Goal: Task Accomplishment & Management: Manage account settings

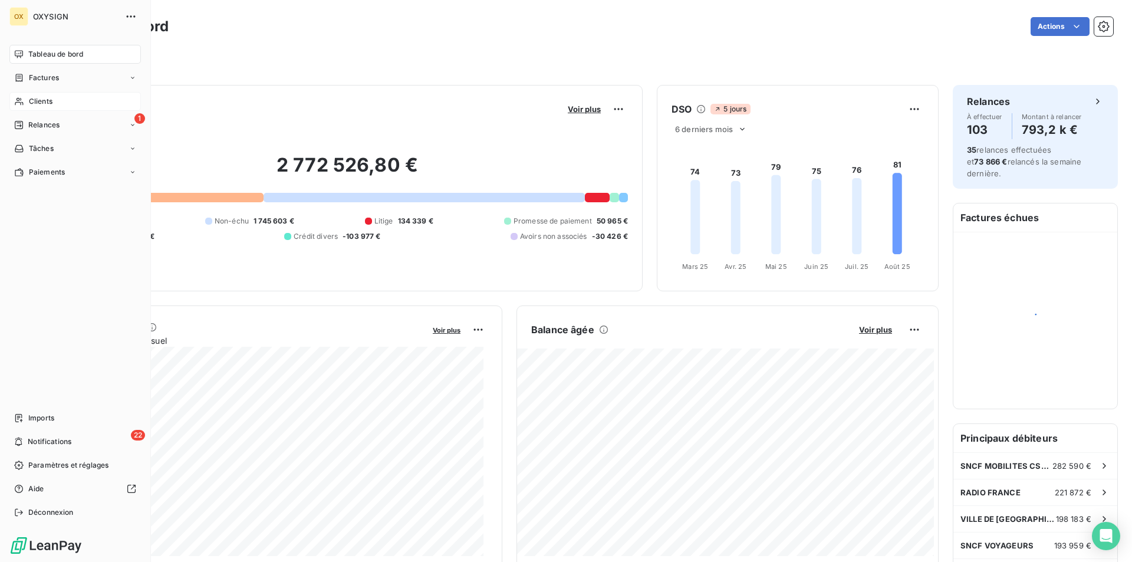
click at [32, 95] on div "Clients" at bounding box center [75, 101] width 132 height 19
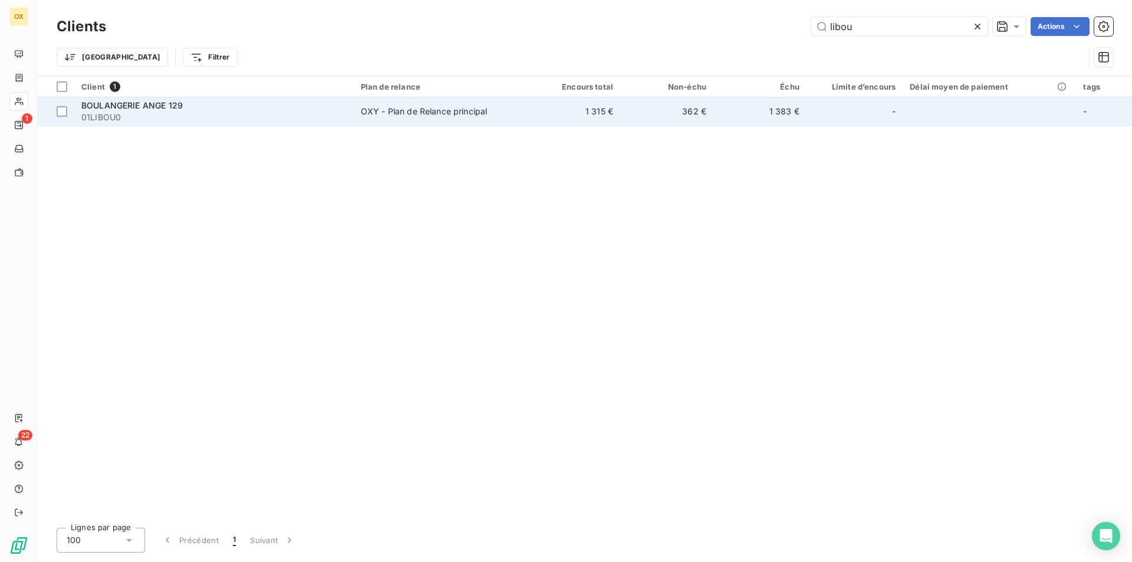
type input "libou"
click at [337, 119] on span "01LIBOU0" at bounding box center [213, 117] width 265 height 12
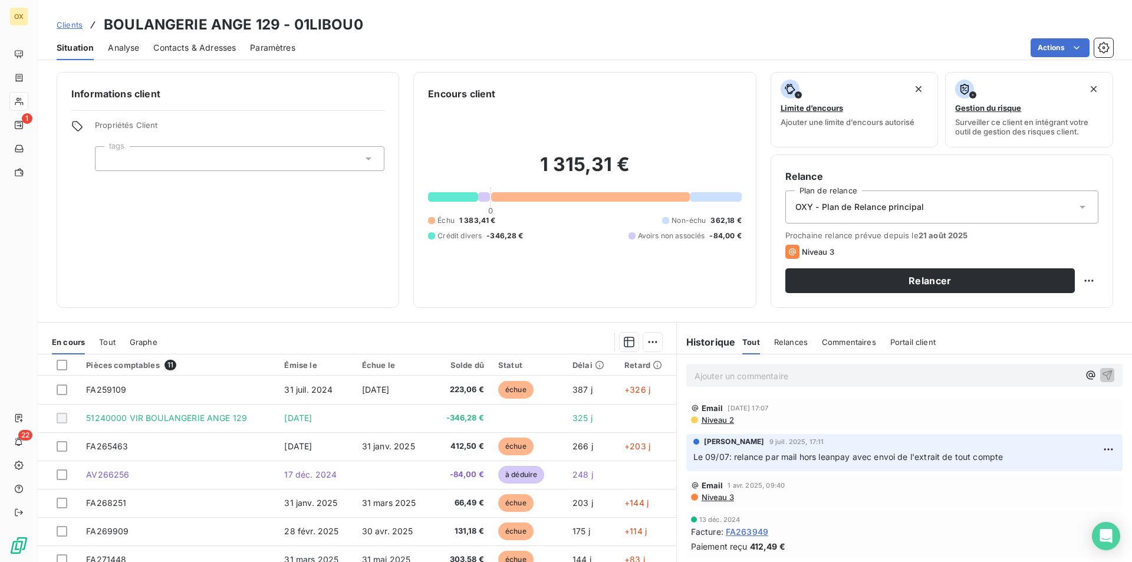
click at [809, 379] on p "Ajouter un commentaire ﻿" at bounding box center [887, 376] width 385 height 15
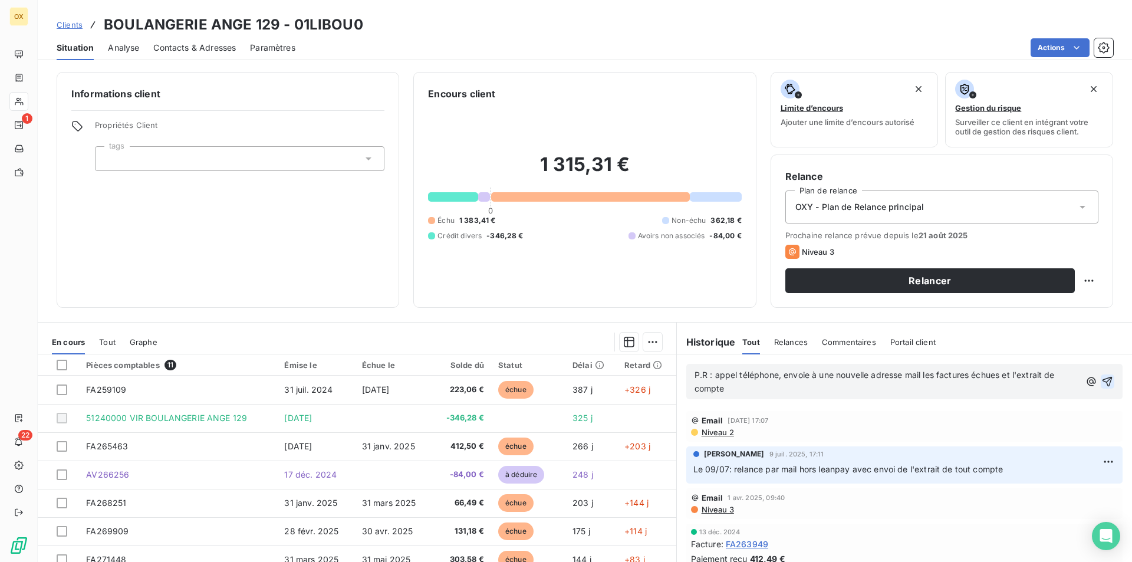
click at [1102, 379] on icon "button" at bounding box center [1108, 382] width 12 height 12
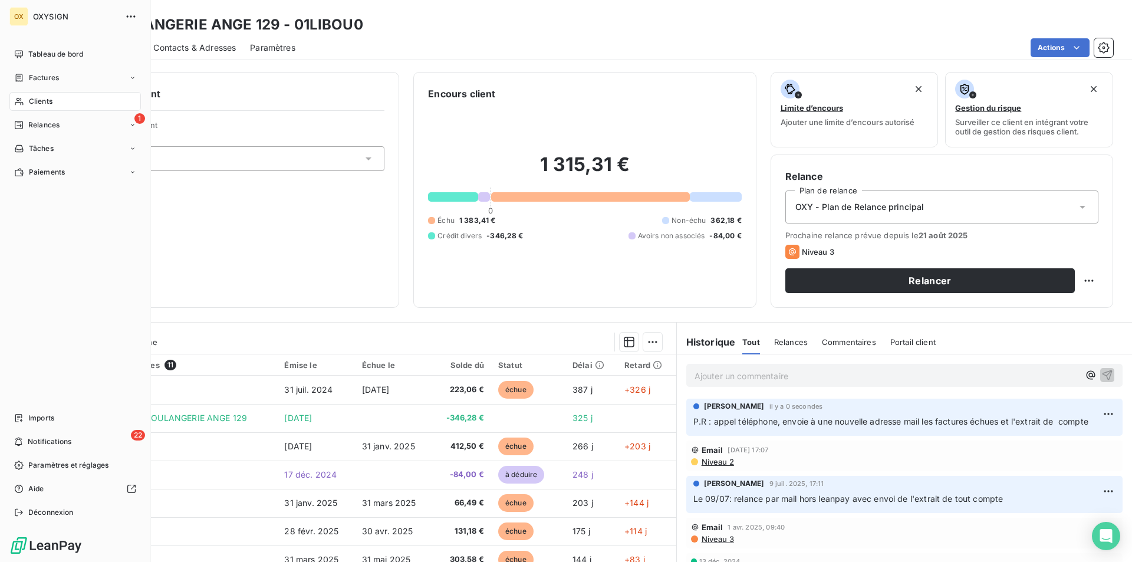
click at [91, 109] on div "Clients" at bounding box center [75, 101] width 132 height 19
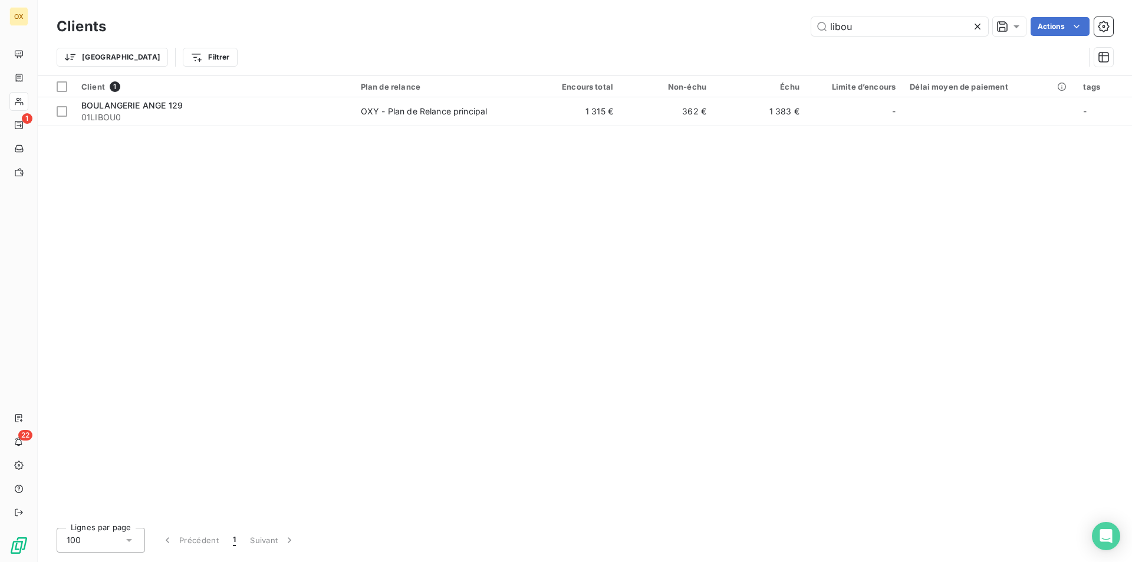
click at [975, 28] on icon at bounding box center [978, 27] width 6 height 6
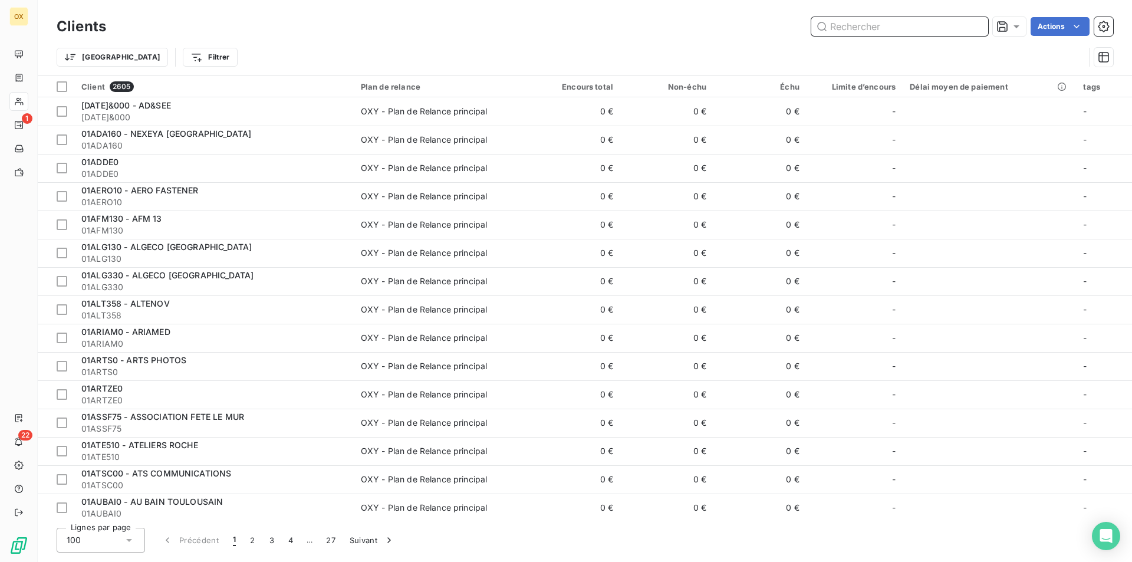
click at [971, 29] on input "text" at bounding box center [900, 26] width 177 height 19
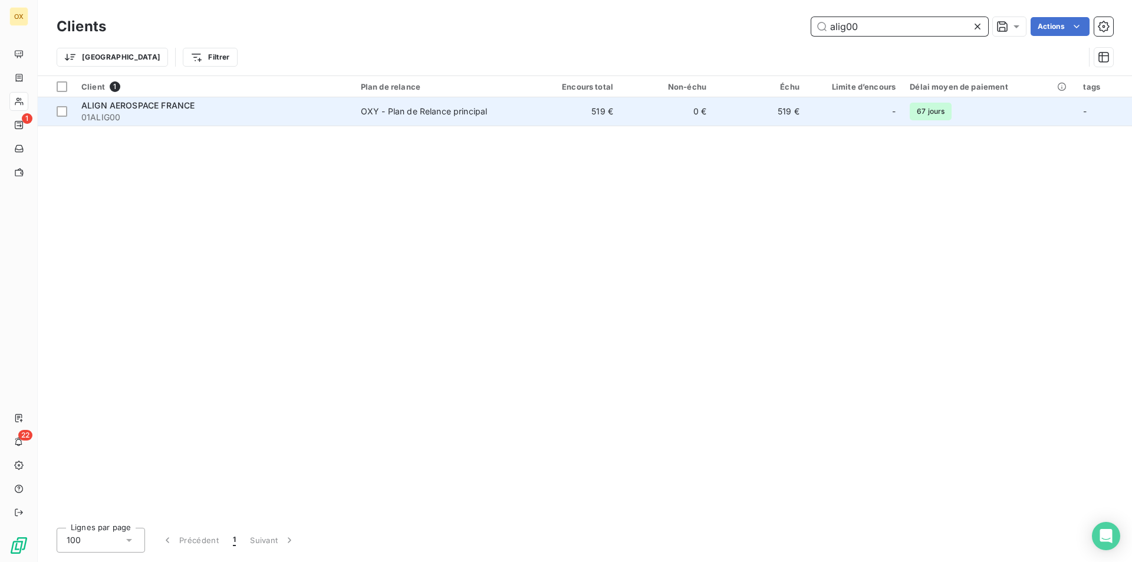
type input "alig00"
click at [266, 109] on div "ALIGN AEROSPACE FRANCE" at bounding box center [213, 106] width 265 height 12
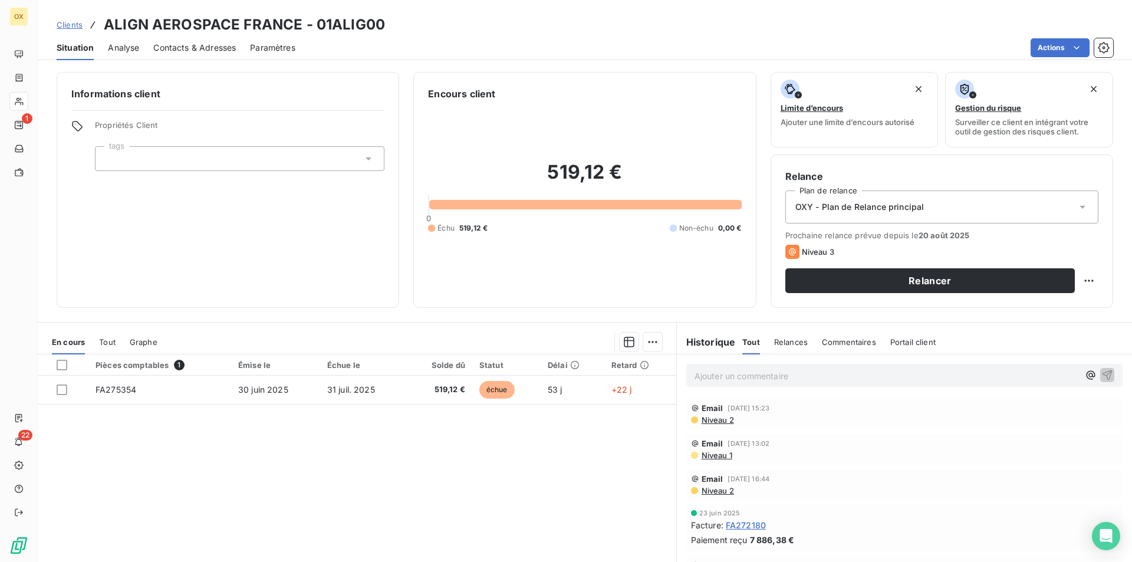
click at [133, 57] on div "Analyse" at bounding box center [123, 47] width 31 height 25
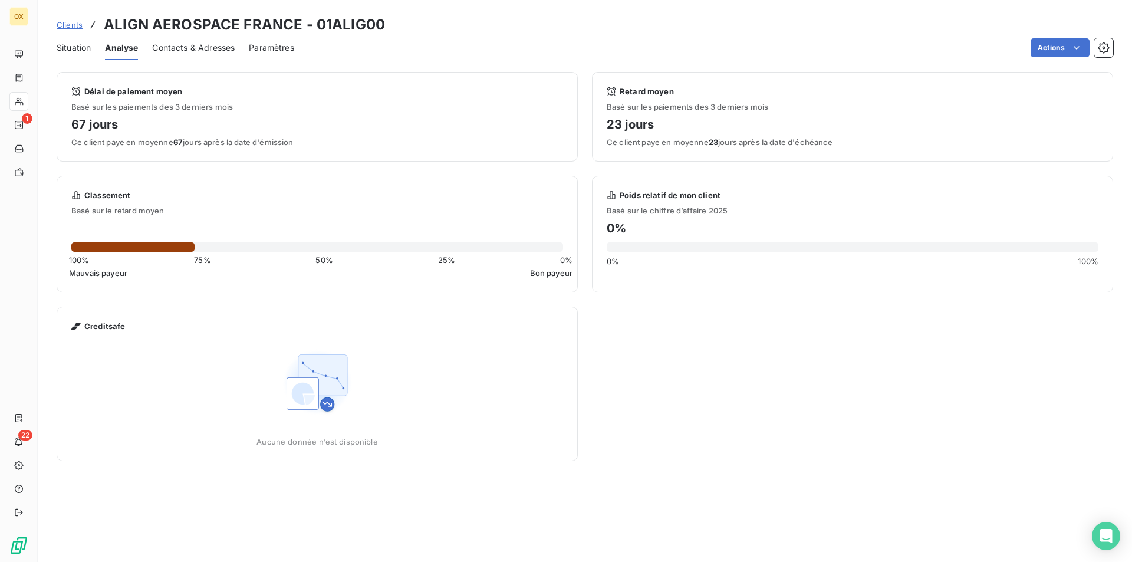
click at [201, 51] on span "Contacts & Adresses" at bounding box center [193, 48] width 83 height 12
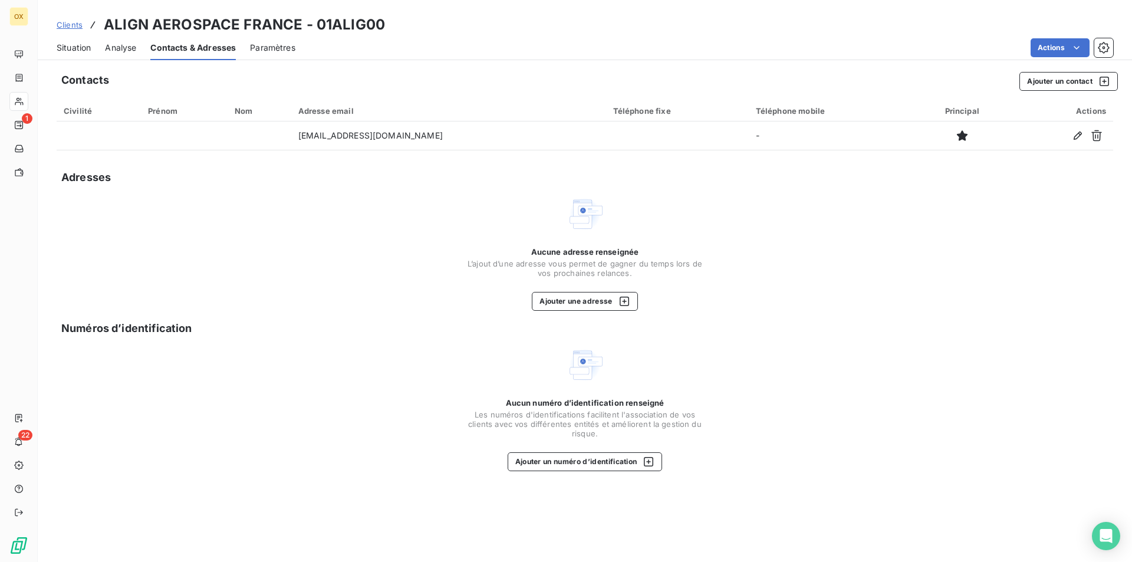
click at [74, 46] on span "Situation" at bounding box center [74, 48] width 34 height 12
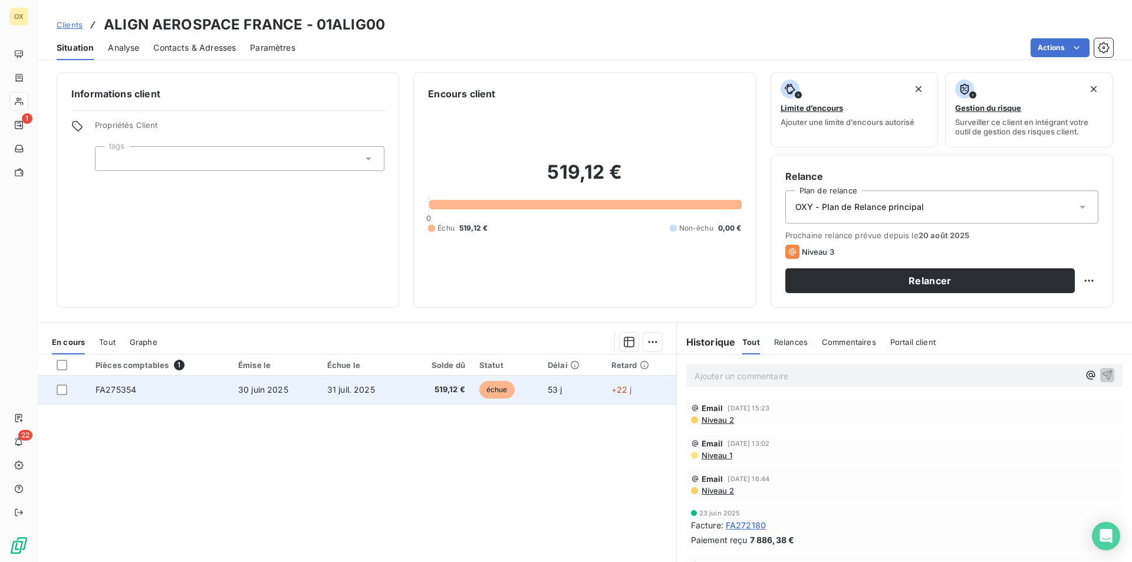
click at [495, 402] on td "échue" at bounding box center [506, 390] width 68 height 28
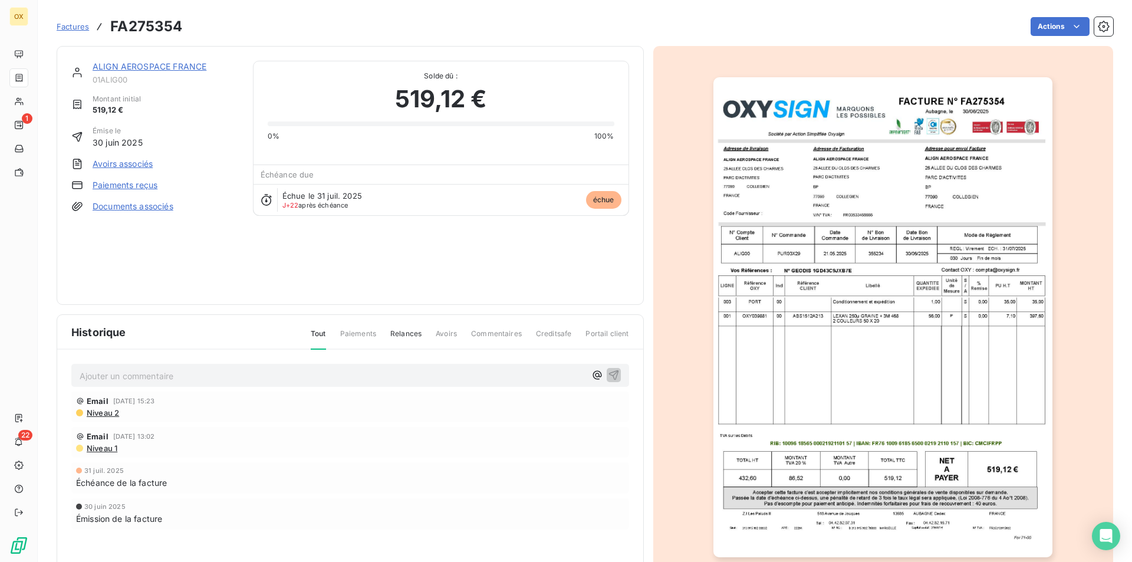
click at [927, 315] on img "button" at bounding box center [883, 317] width 339 height 480
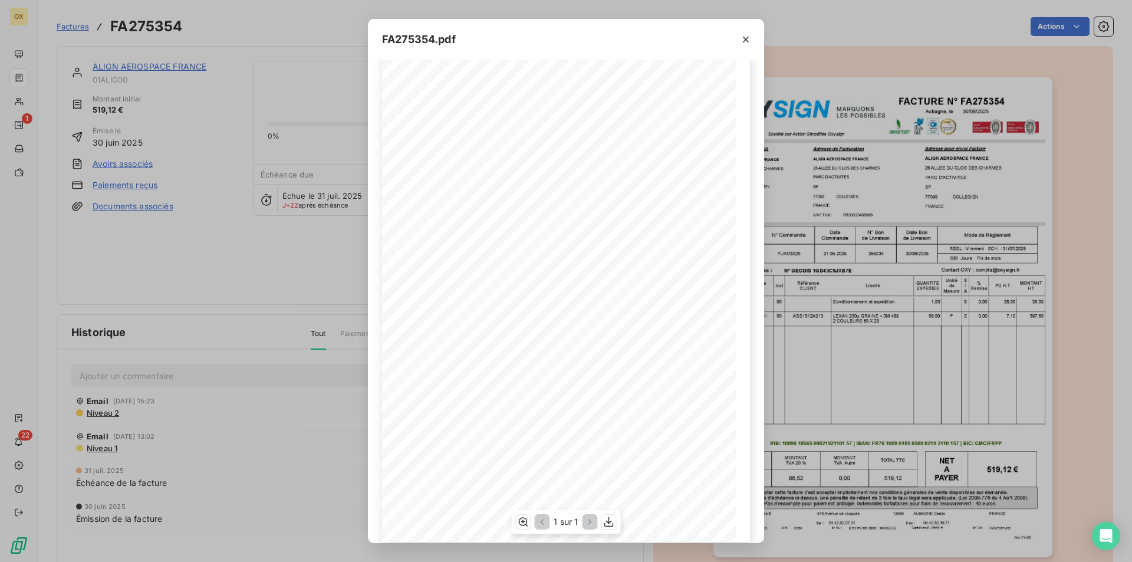
scroll to position [45, 0]
drag, startPoint x: 861, startPoint y: 213, endPoint x: 859, endPoint y: 224, distance: 11.3
click at [861, 224] on div "FA275354.pdf FACTURE N° Aubagne, le [DATE] FA275354 Société par Action Simplifi…" at bounding box center [566, 281] width 1132 height 562
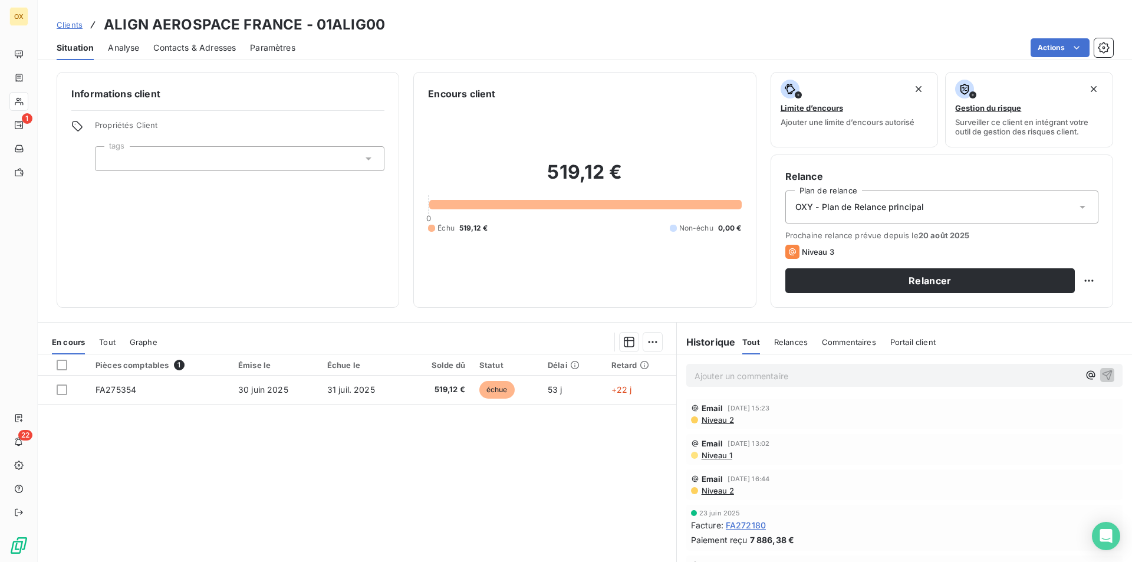
click at [232, 39] on div "Contacts & Adresses" at bounding box center [194, 47] width 83 height 25
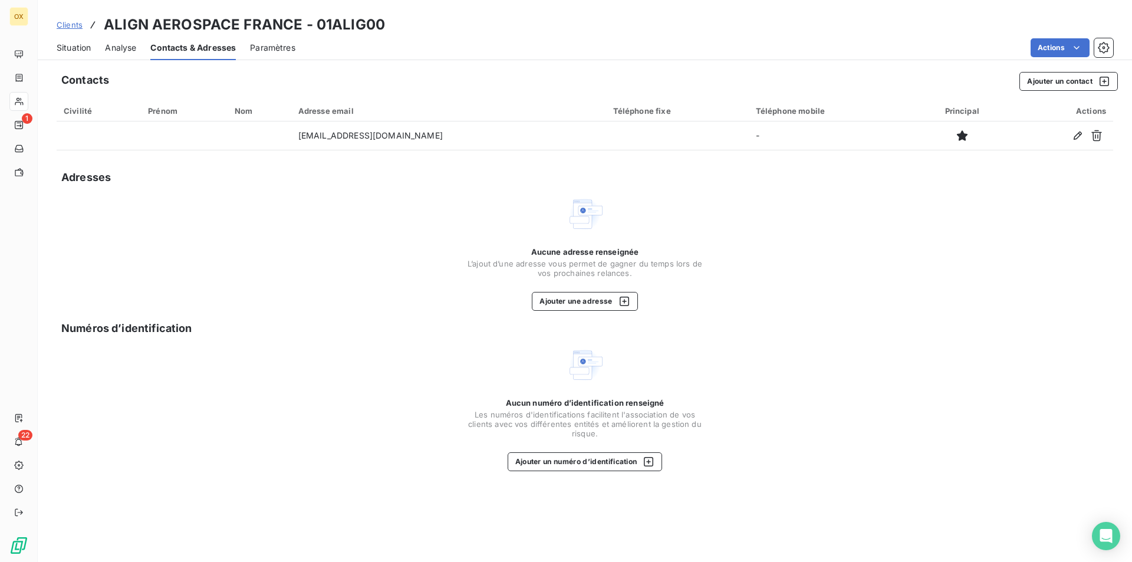
click at [73, 55] on div "Situation" at bounding box center [74, 47] width 34 height 25
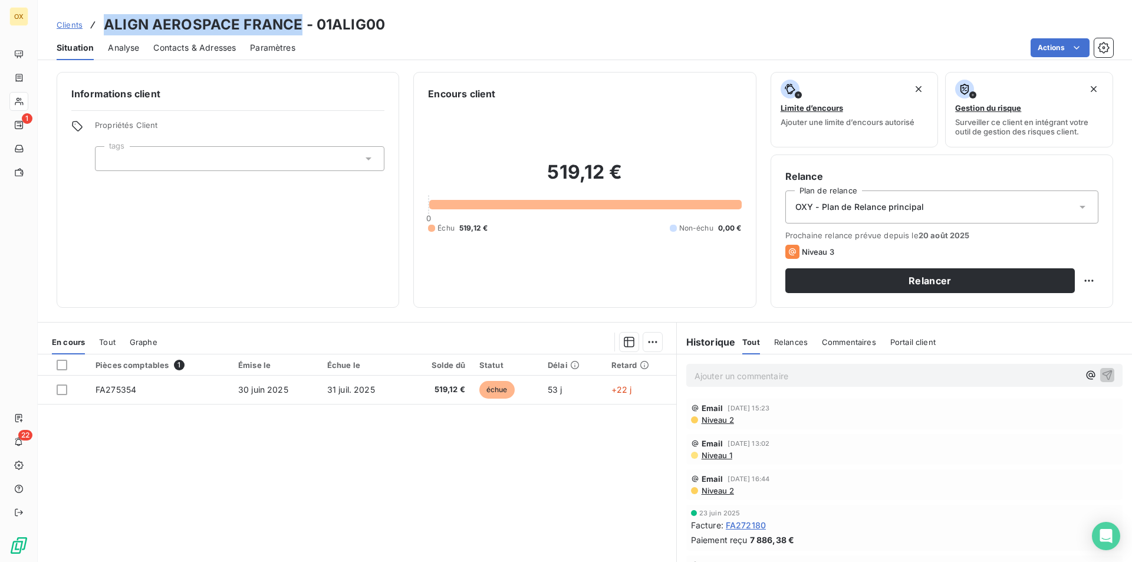
drag, startPoint x: 104, startPoint y: 28, endPoint x: 300, endPoint y: 25, distance: 195.2
click at [300, 25] on h3 "ALIGN AEROSPACE FRANCE - 01ALIG00" at bounding box center [244, 24] width 281 height 21
copy h3 "ALIGN AEROSPACE FRANCE"
click at [110, 50] on span "Analyse" at bounding box center [123, 48] width 31 height 12
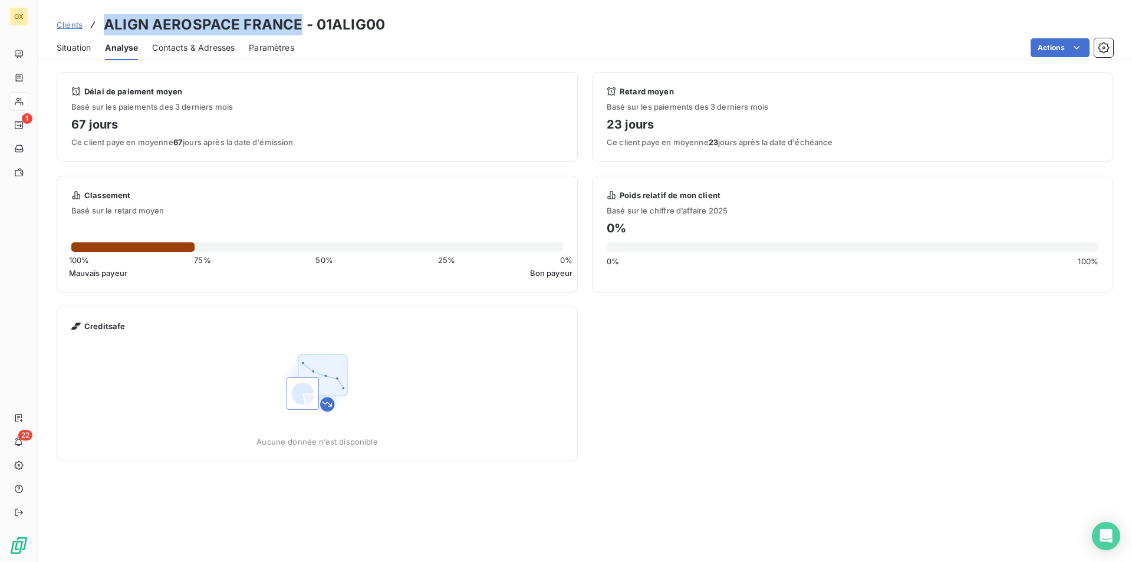
click at [185, 54] on div "Contacts & Adresses" at bounding box center [193, 47] width 83 height 25
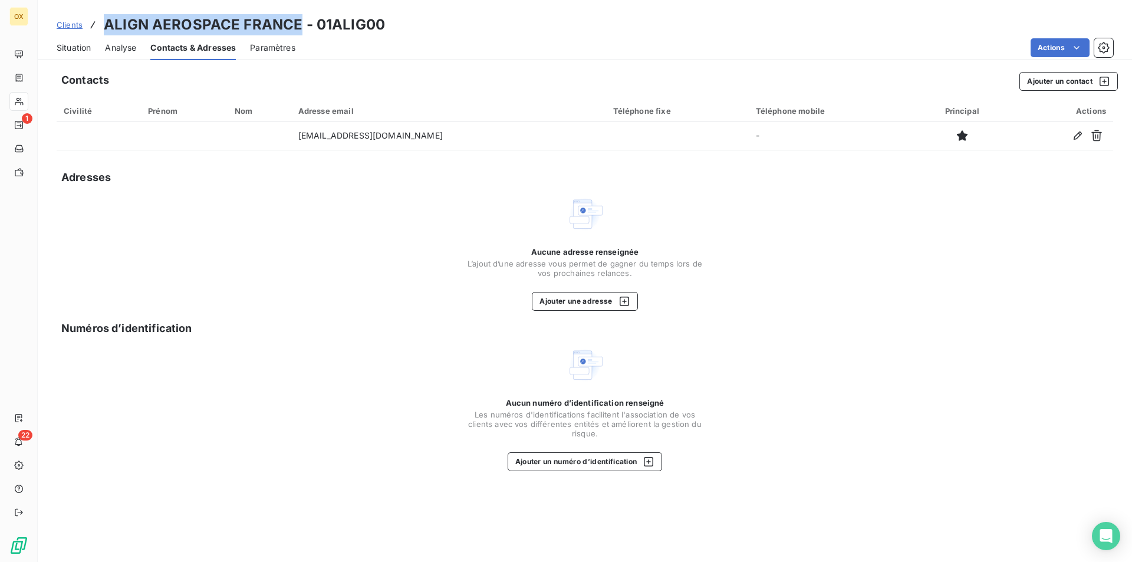
click at [74, 42] on span "Situation" at bounding box center [74, 48] width 34 height 12
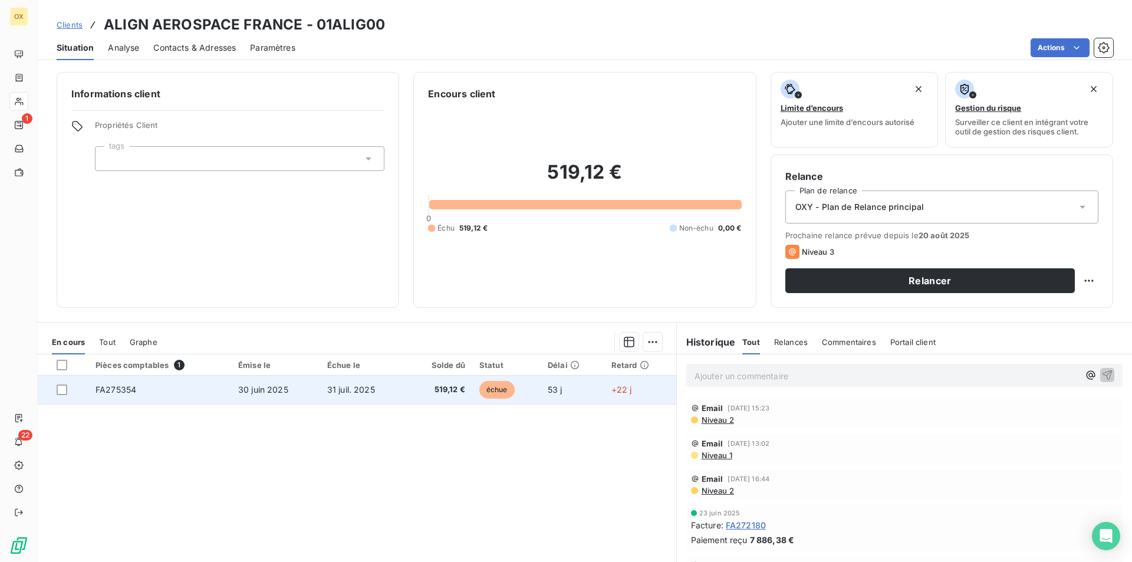
click at [252, 395] on td "30 juin 2025" at bounding box center [275, 390] width 89 height 28
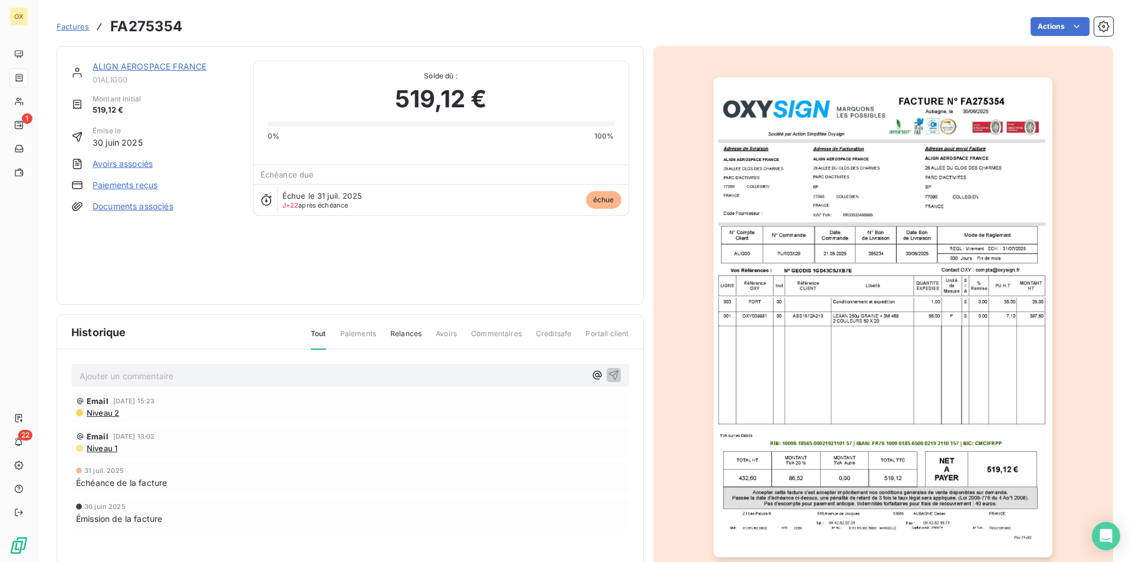
click at [304, 201] on div "Échue le [DATE] J+22 après échéance" at bounding box center [323, 200] width 80 height 18
click at [852, 293] on img "button" at bounding box center [883, 317] width 339 height 480
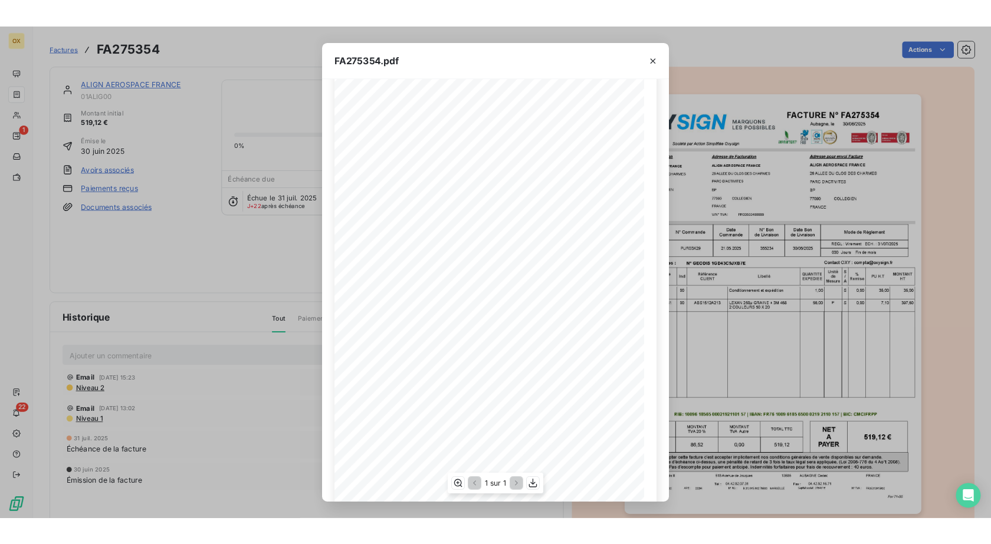
scroll to position [45, 0]
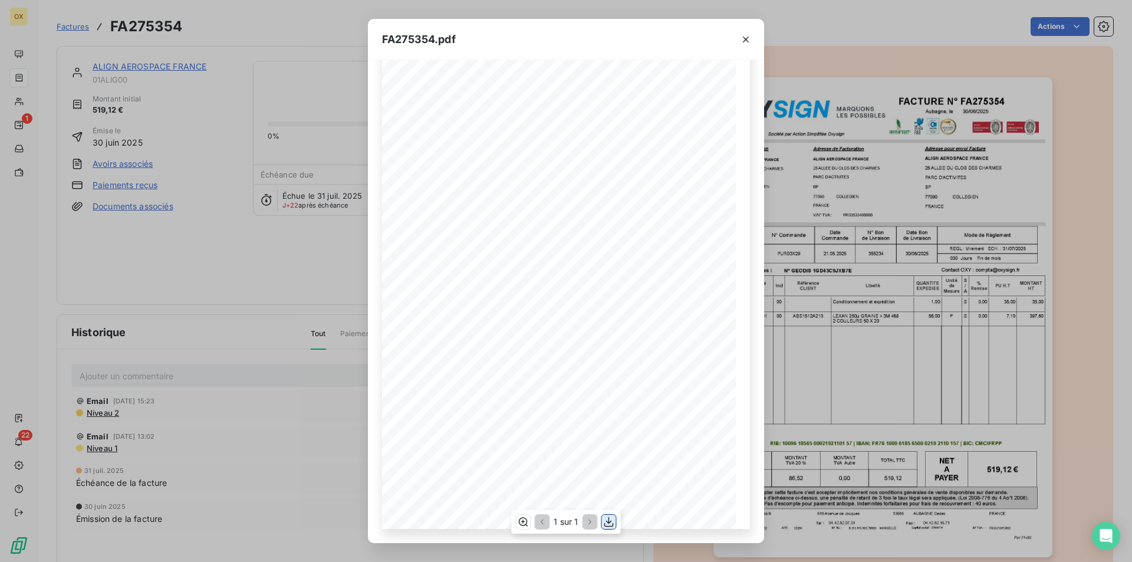
click at [613, 526] on icon "button" at bounding box center [609, 522] width 9 height 10
click at [285, 78] on div "FA275354.pdf FACTURE N° Aubagne, le [DATE] FA275354 Société par Action Simplifi…" at bounding box center [566, 281] width 1132 height 562
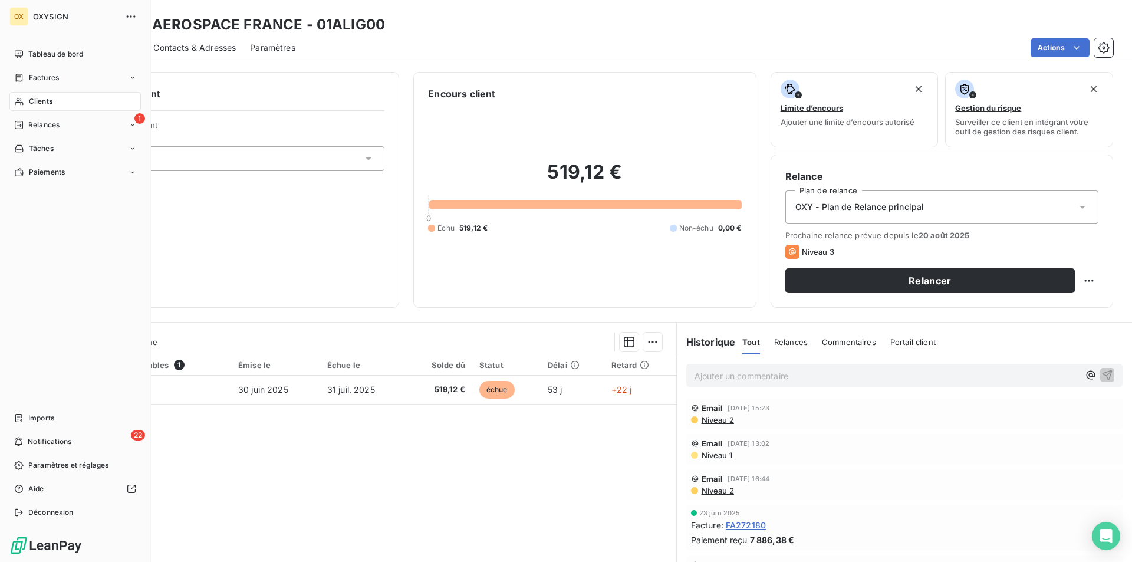
click at [21, 101] on icon at bounding box center [19, 101] width 10 height 9
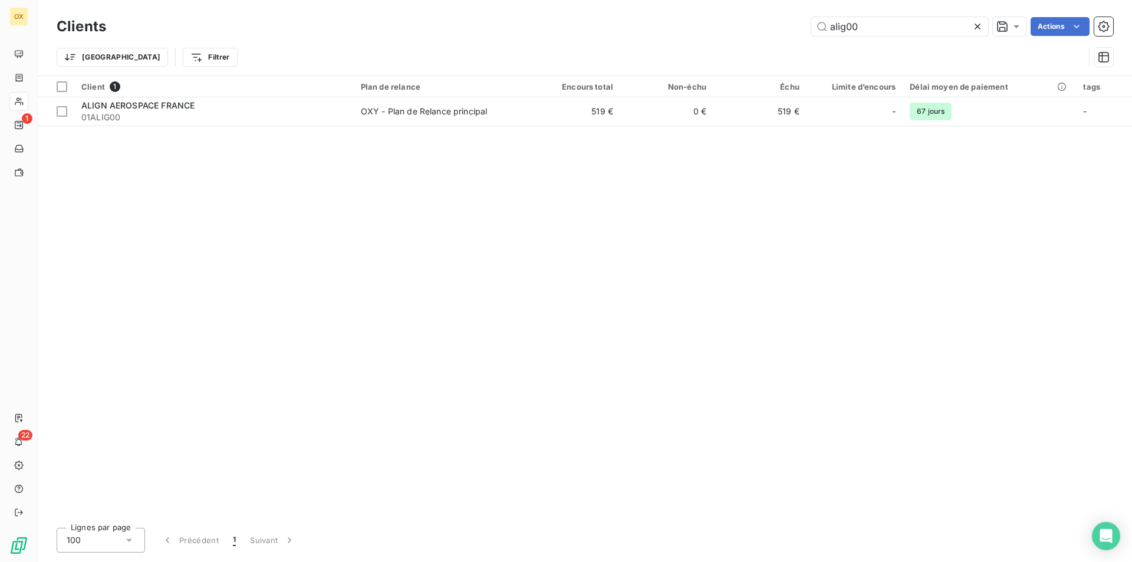
click at [975, 25] on icon at bounding box center [978, 27] width 6 height 6
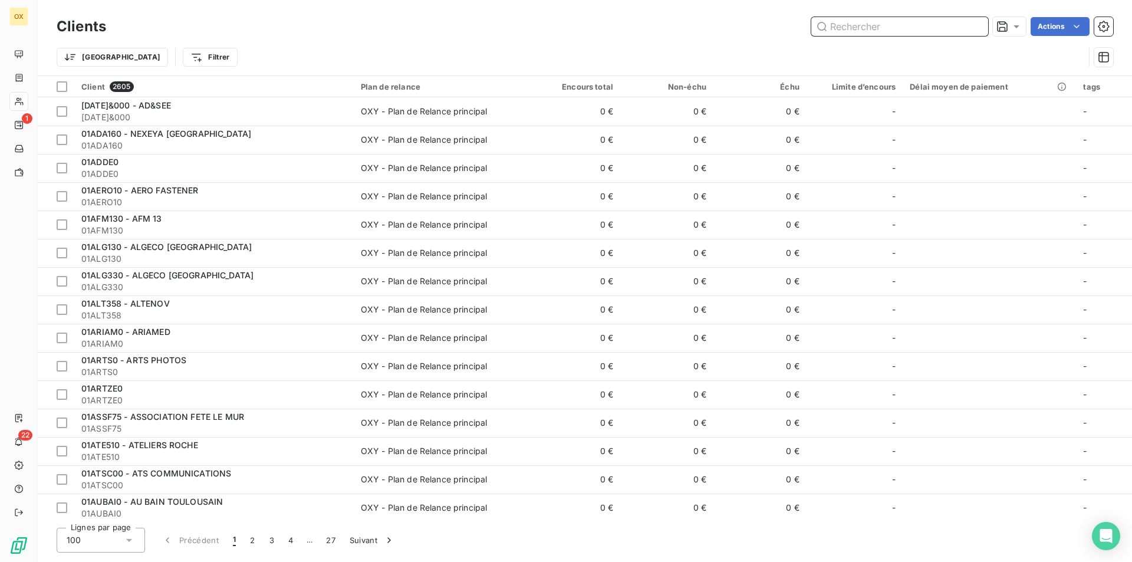
click at [917, 24] on input "text" at bounding box center [900, 26] width 177 height 19
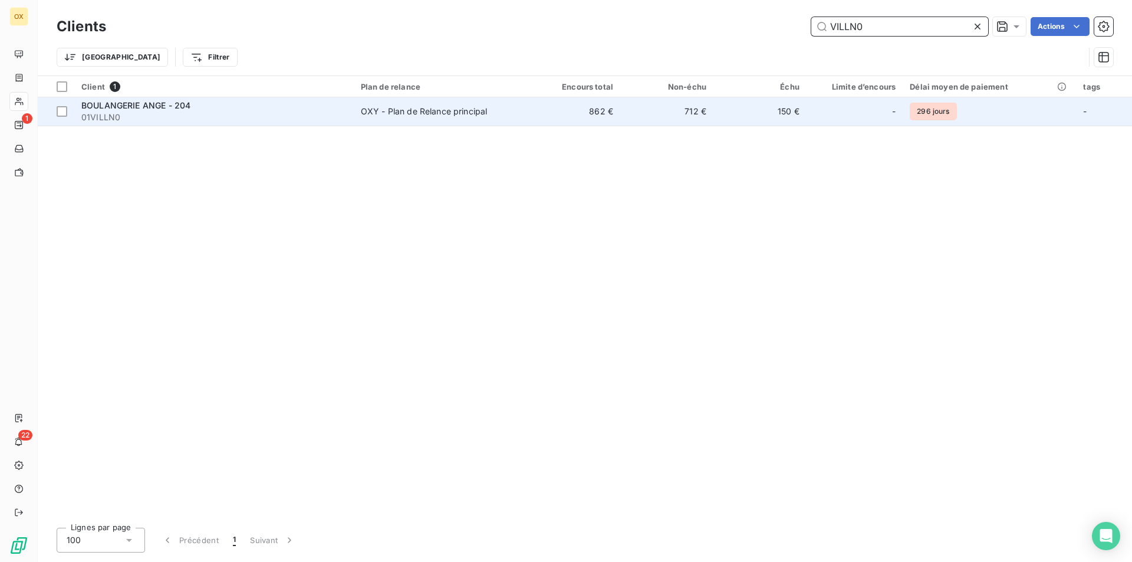
type input "VILLN0"
click at [508, 106] on span "OXY - Plan de Relance principal" at bounding box center [440, 112] width 159 height 12
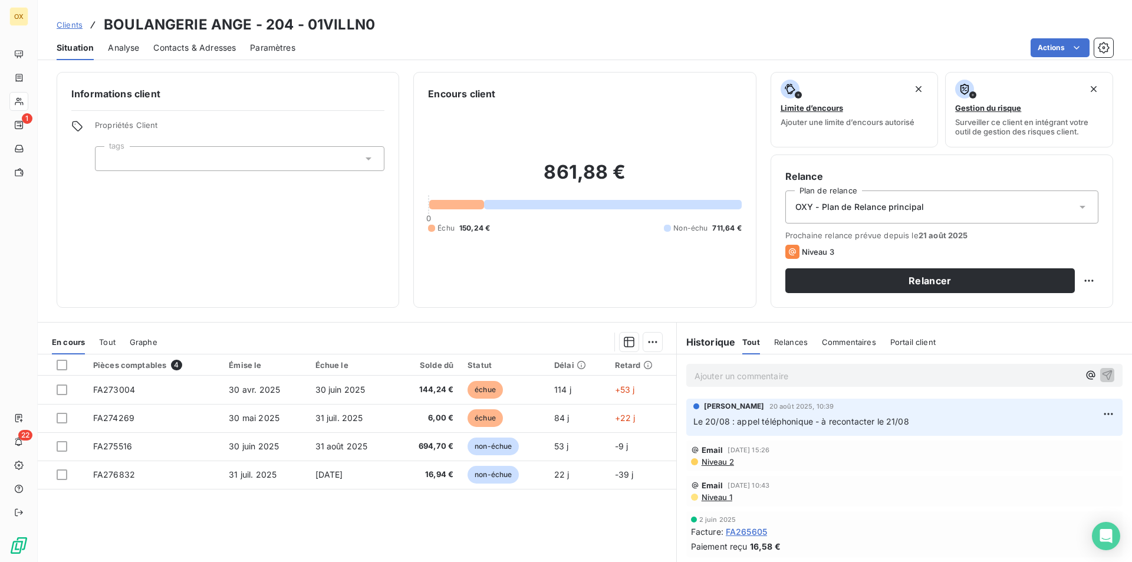
click at [130, 52] on span "Analyse" at bounding box center [123, 48] width 31 height 12
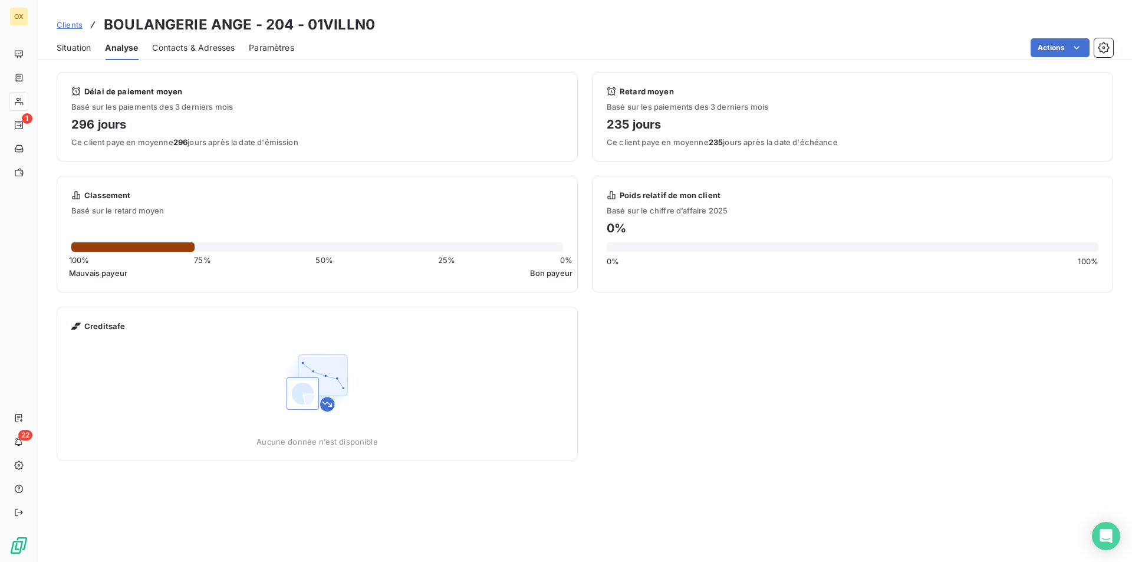
click at [177, 55] on div "Contacts & Adresses" at bounding box center [193, 47] width 83 height 25
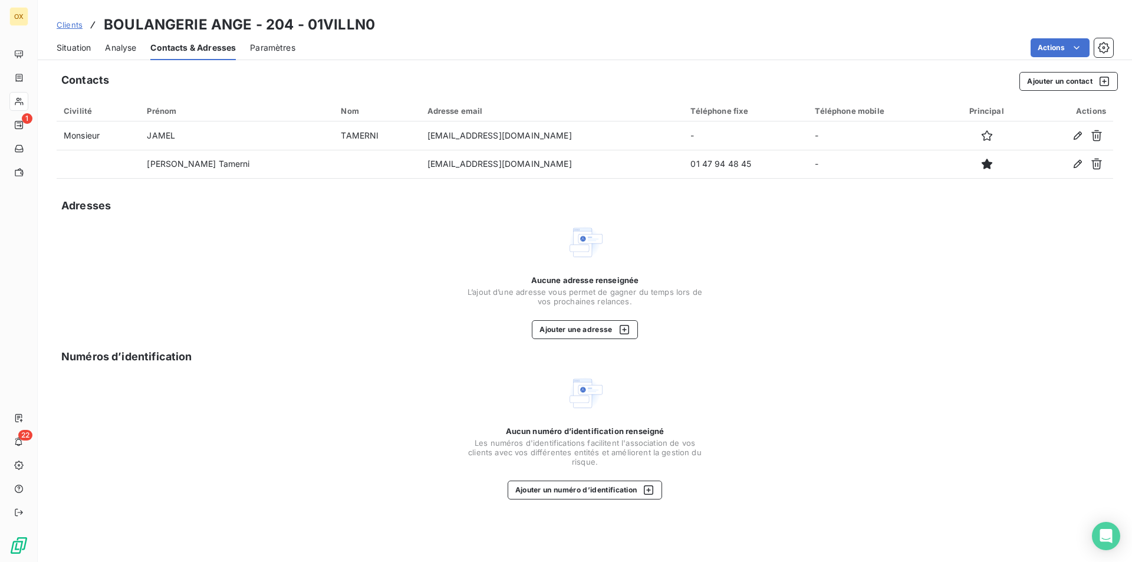
click at [88, 51] on span "Situation" at bounding box center [74, 48] width 34 height 12
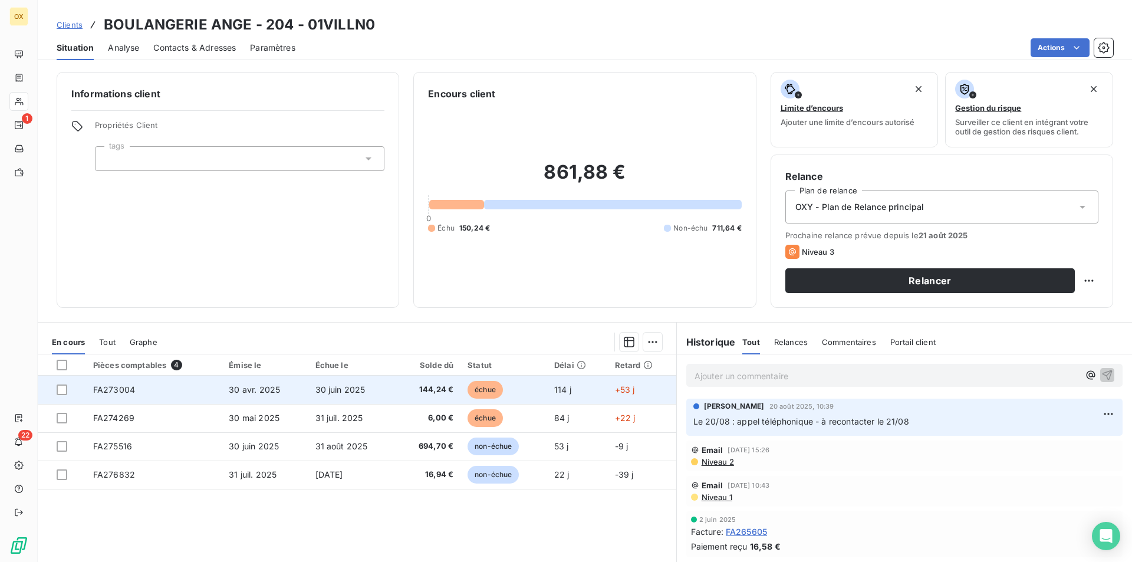
click at [514, 380] on td "échue" at bounding box center [504, 390] width 87 height 28
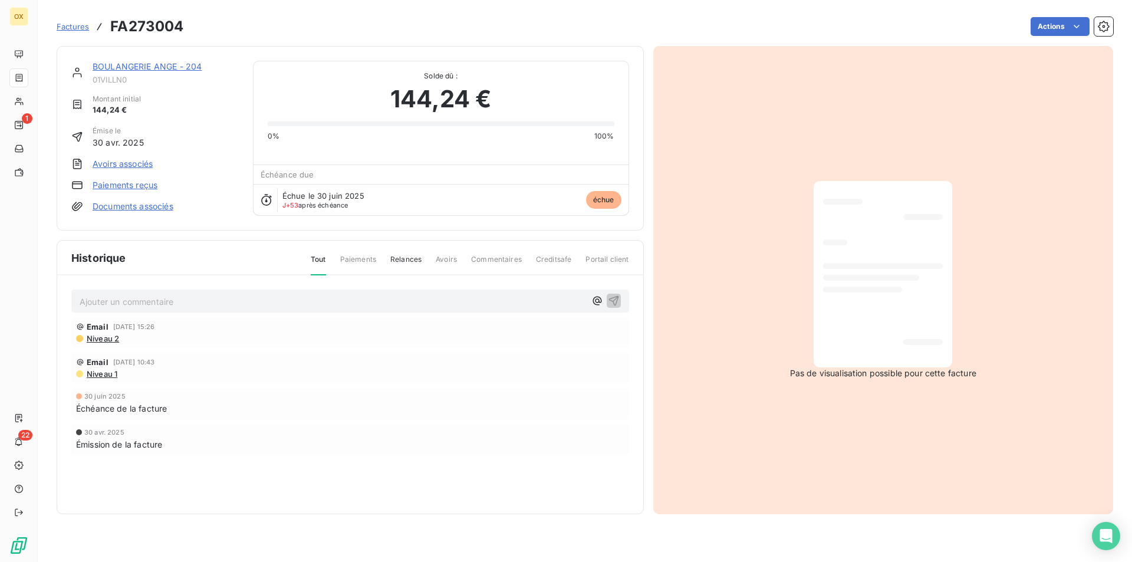
click at [897, 297] on div at bounding box center [883, 275] width 120 height 168
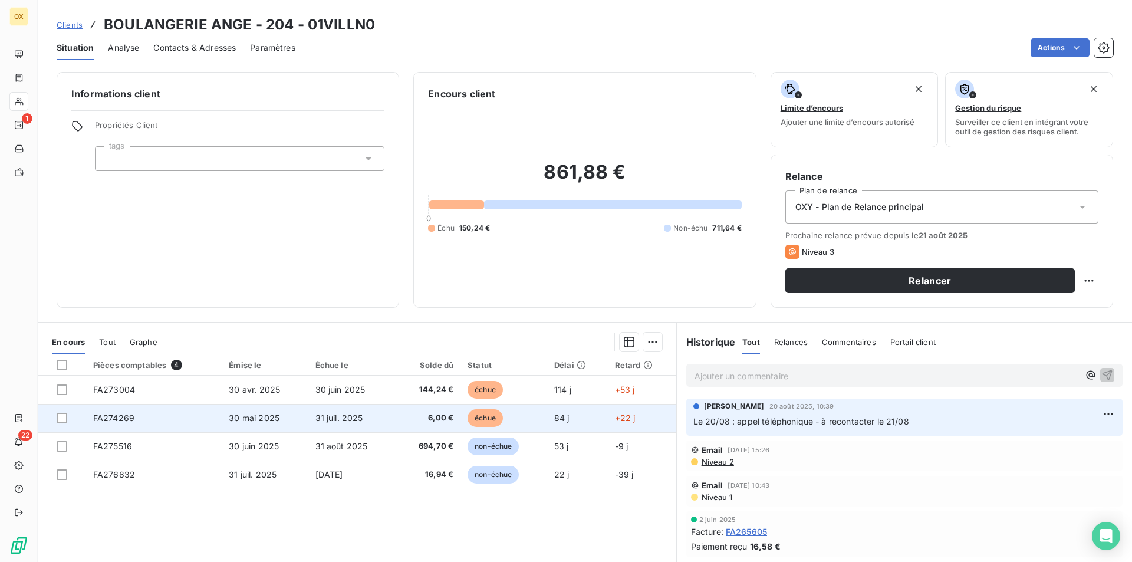
click at [369, 409] on td "31 juil. 2025" at bounding box center [352, 418] width 88 height 28
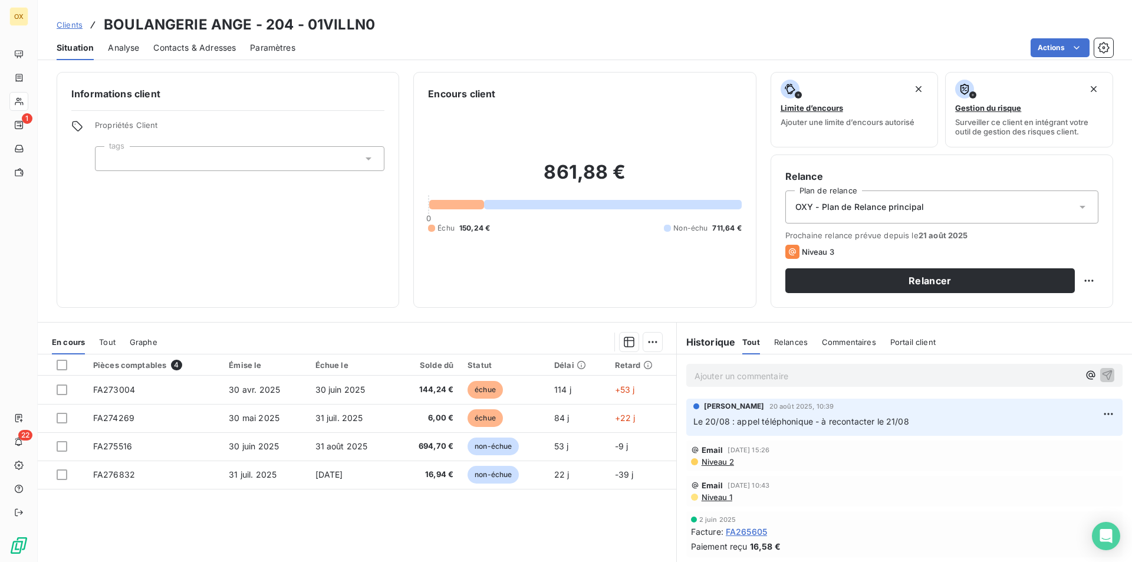
click at [202, 44] on span "Contacts & Adresses" at bounding box center [194, 48] width 83 height 12
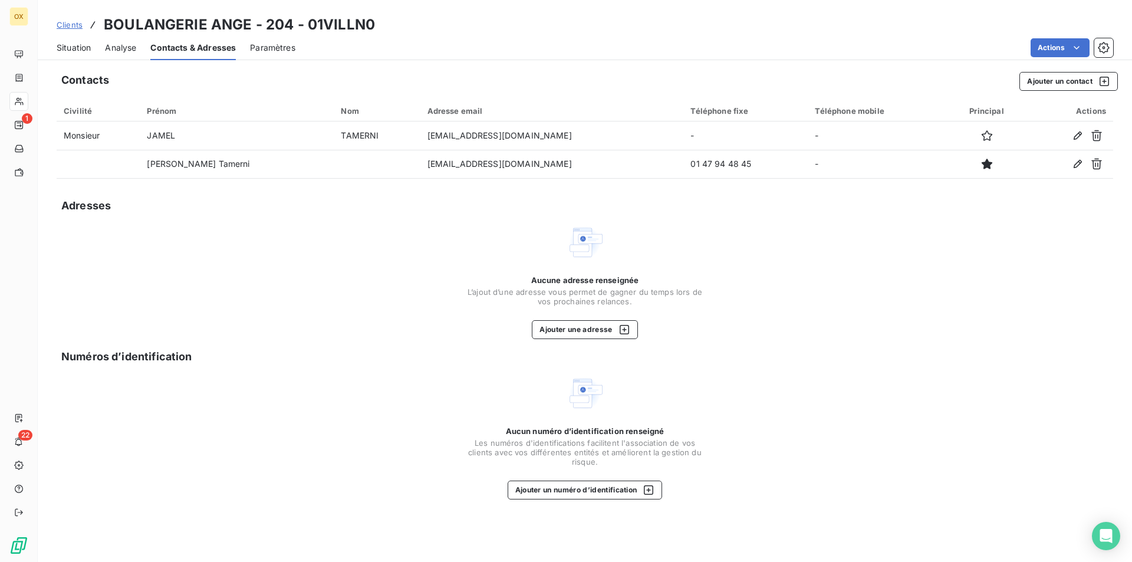
click at [84, 52] on span "Situation" at bounding box center [74, 48] width 34 height 12
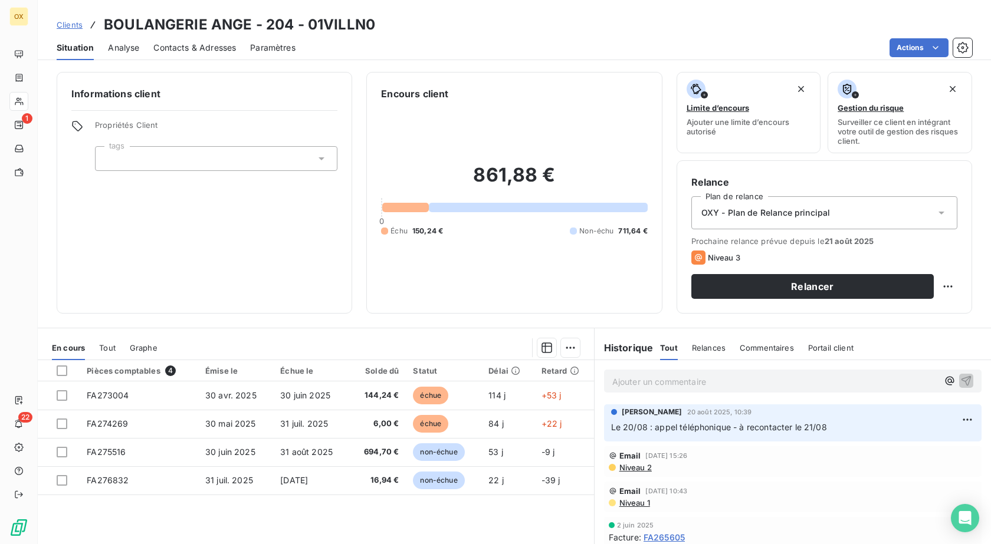
click at [64, 33] on div "Clients BOULANGERIE ANGE - 204 - 01VILLN0" at bounding box center [216, 24] width 318 height 21
click at [71, 23] on span "Clients" at bounding box center [70, 24] width 26 height 9
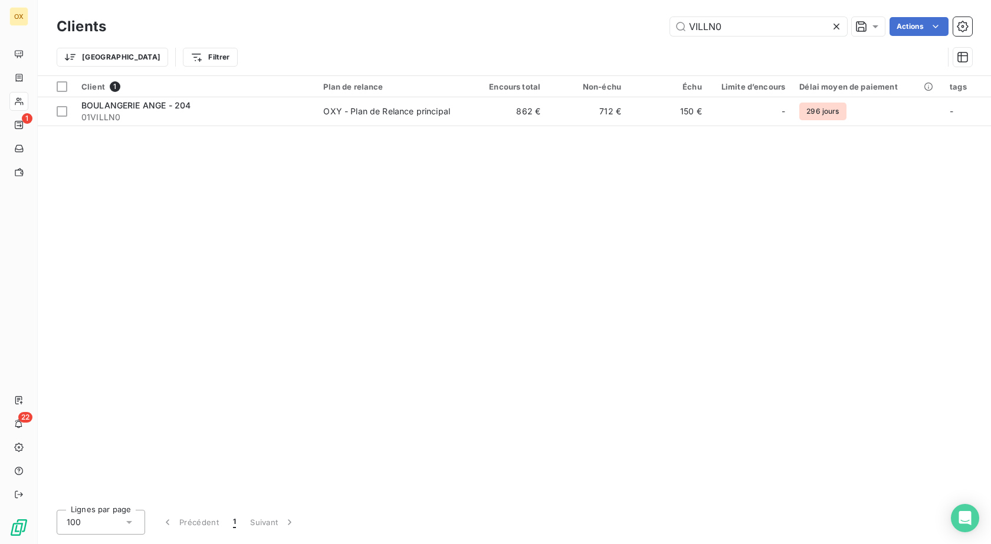
click at [840, 29] on icon at bounding box center [836, 27] width 12 height 12
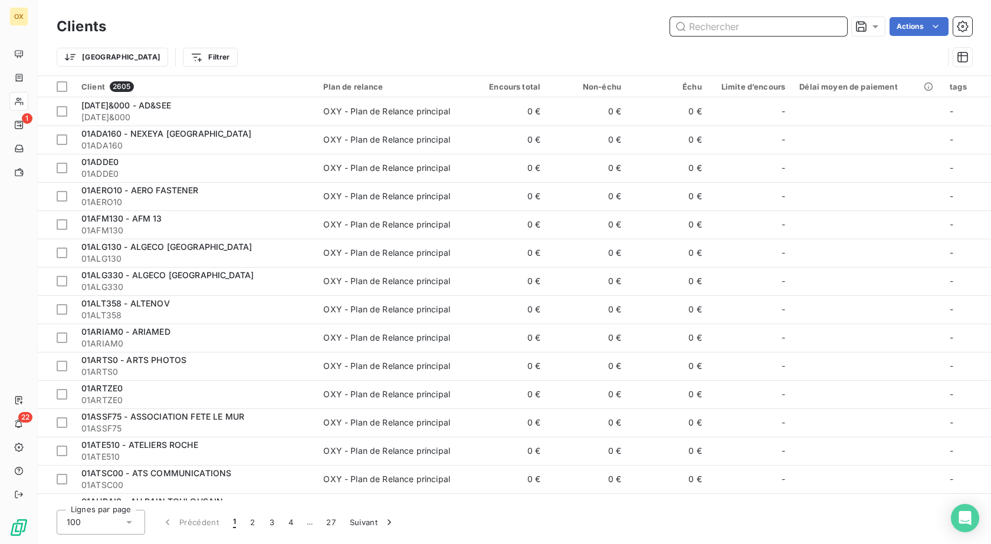
click at [822, 25] on input "text" at bounding box center [758, 26] width 177 height 19
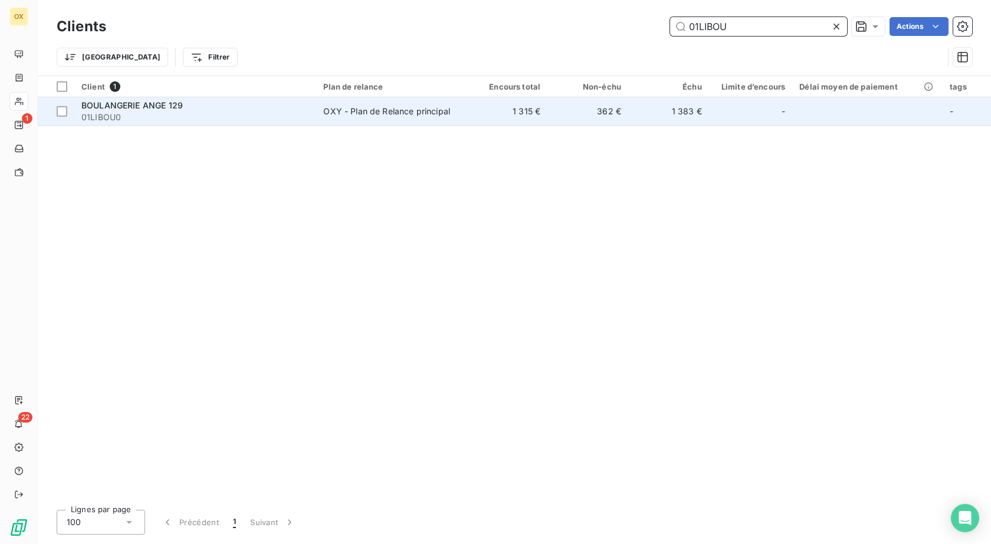
type input "01LIBOU"
click at [191, 109] on div "BOULANGERIE ANGE 129" at bounding box center [195, 106] width 228 height 12
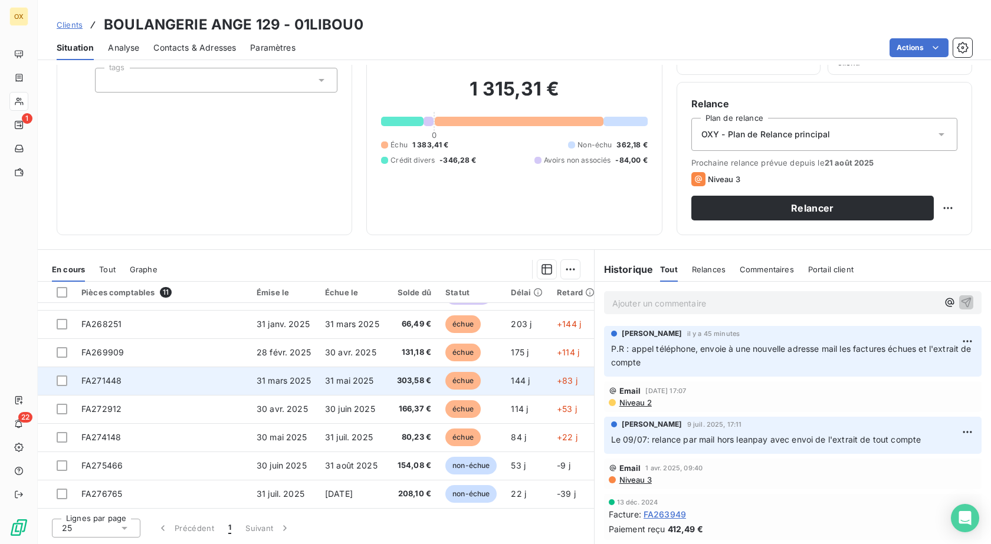
scroll to position [111, 0]
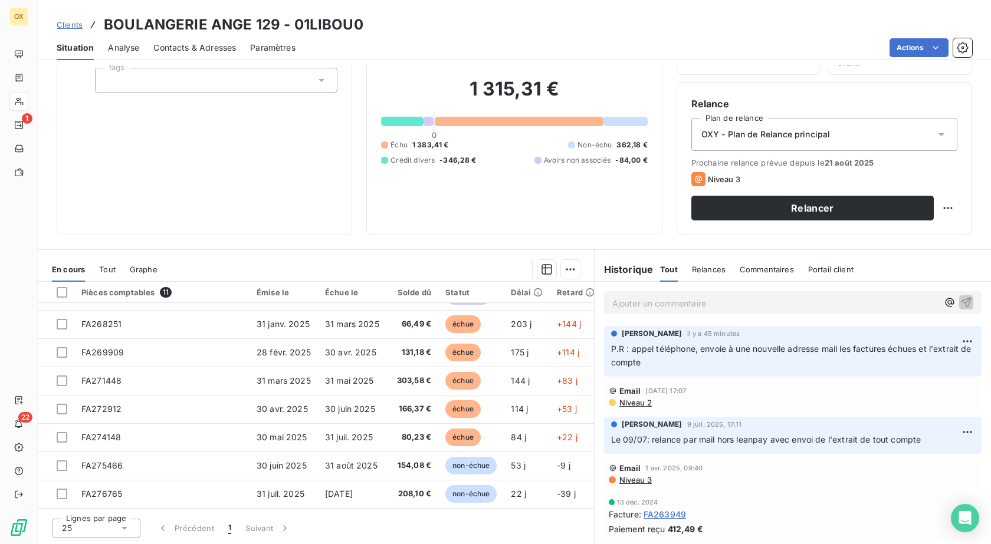
click at [638, 306] on p "Ajouter un commentaire ﻿" at bounding box center [775, 303] width 326 height 15
click at [938, 199] on html "OX 1 22 Clients BOULANGERIE ANGE 129 - 01LIBOU0 Situation Analyse Contacts & Ad…" at bounding box center [495, 272] width 991 height 544
drag, startPoint x: 948, startPoint y: 180, endPoint x: 941, endPoint y: 179, distance: 6.5
click at [947, 180] on html "OX 1 22 Clients BOULANGERIE ANGE 129 - 01LIBOU0 Situation Analyse Contacts & Ad…" at bounding box center [495, 272] width 991 height 544
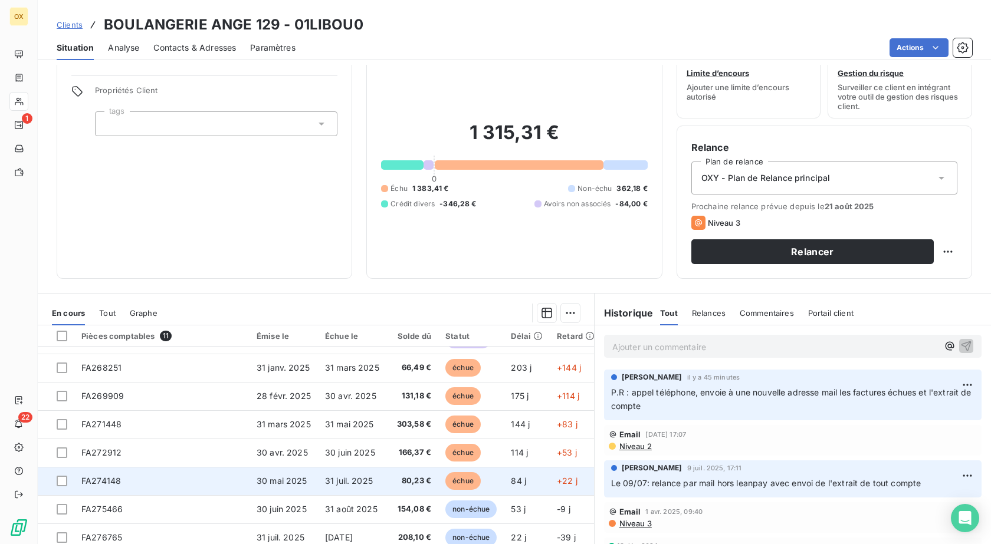
scroll to position [78, 0]
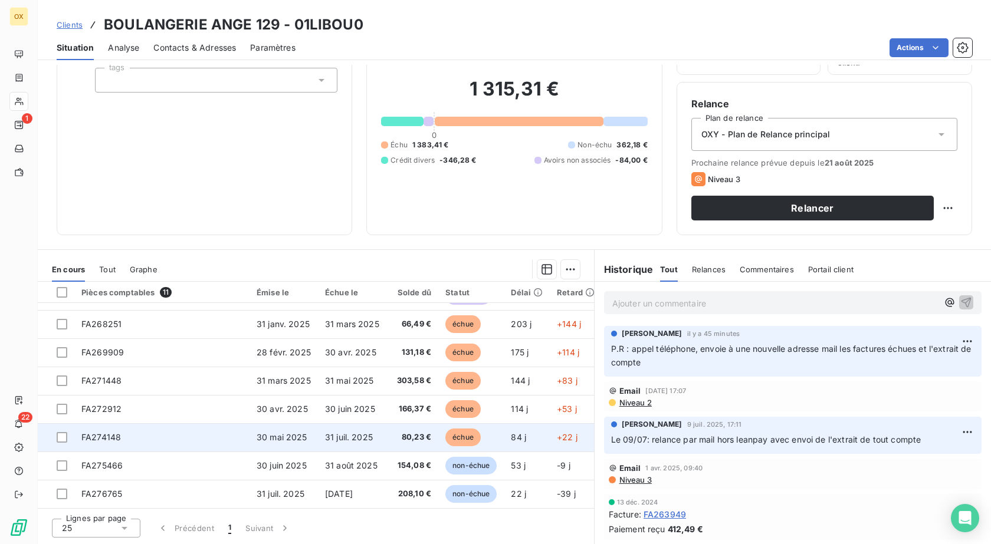
click at [448, 429] on span "échue" at bounding box center [462, 438] width 35 height 18
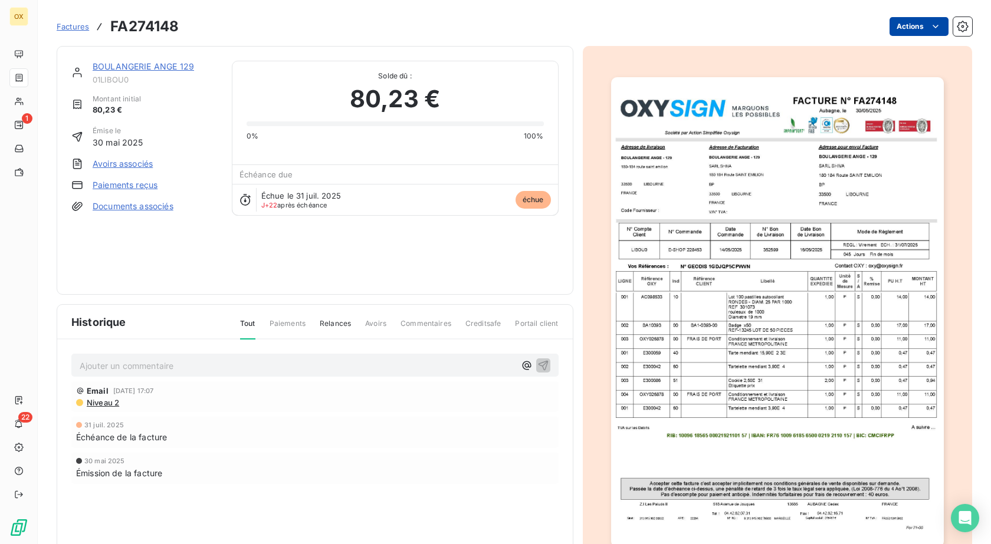
click at [902, 24] on html "OX 1 22 Factures FA274148 Actions BOULANGERIE ANGE 129 01LIBOU0 Montant initial…" at bounding box center [495, 272] width 991 height 544
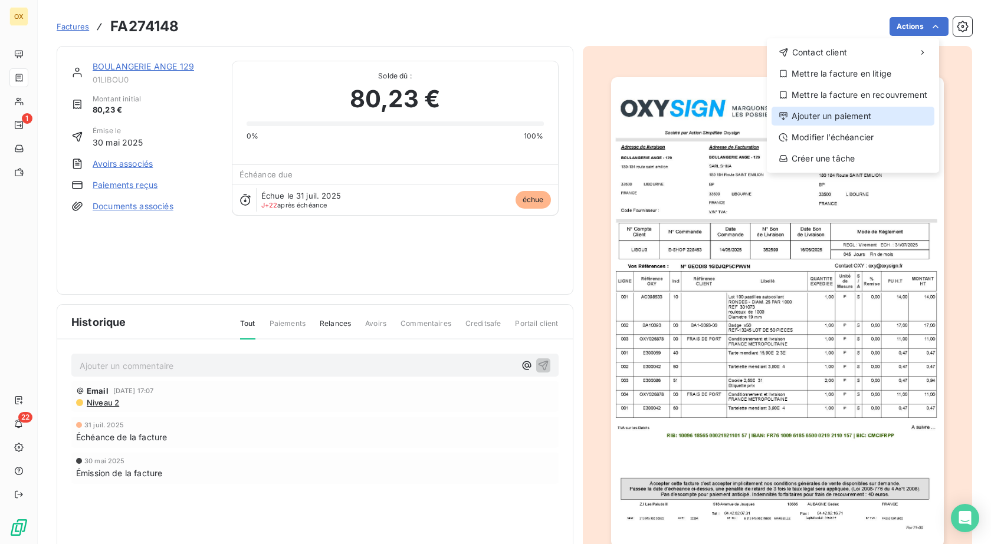
click at [853, 119] on div "Ajouter un paiement" at bounding box center [852, 116] width 163 height 19
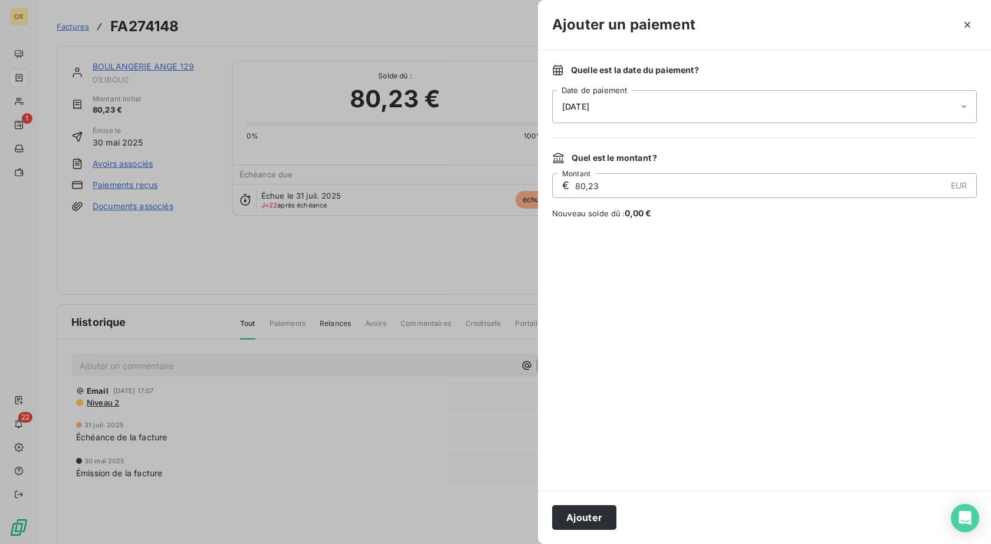
click at [674, 118] on div "[DATE]" at bounding box center [764, 106] width 425 height 33
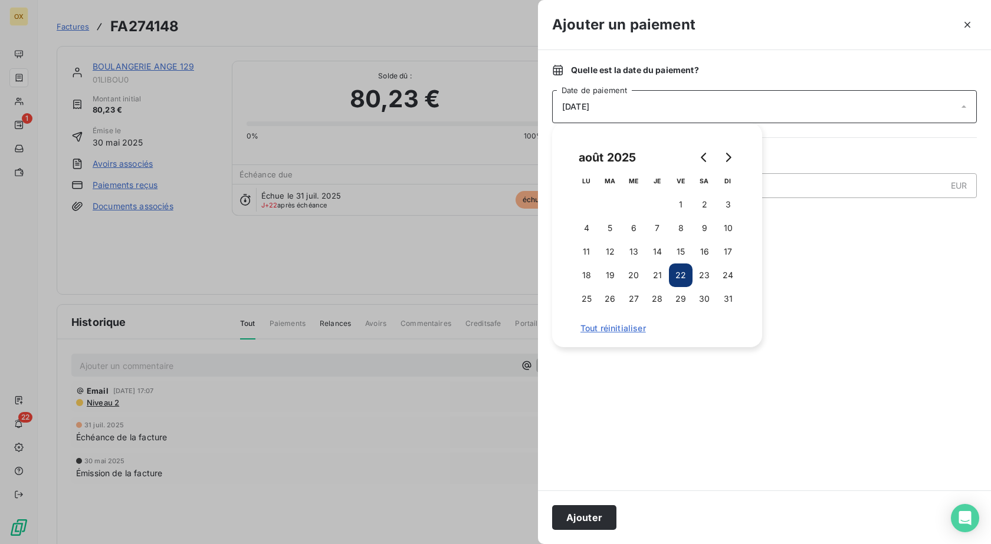
click at [674, 118] on div "[DATE]" at bounding box center [764, 106] width 425 height 33
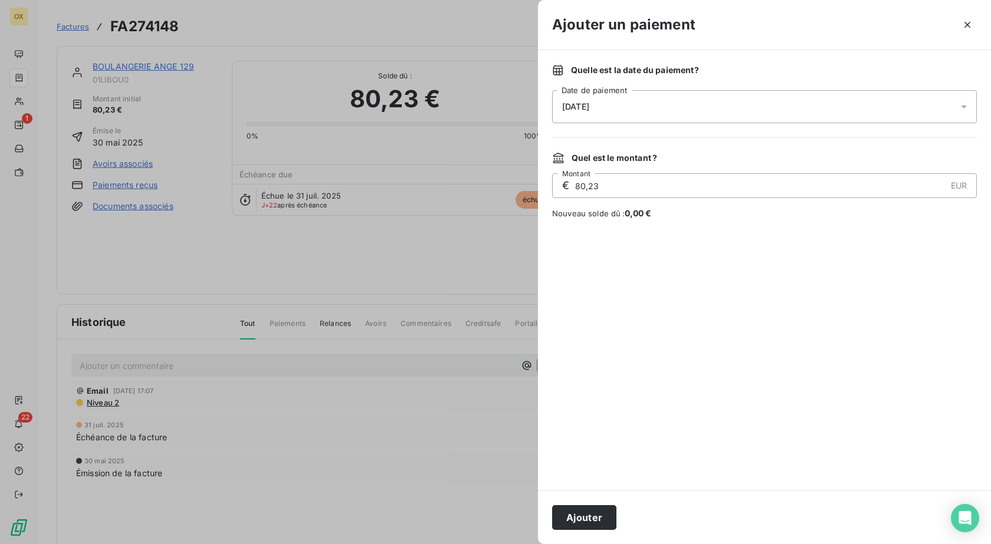
click at [674, 118] on div "[DATE]" at bounding box center [764, 106] width 425 height 33
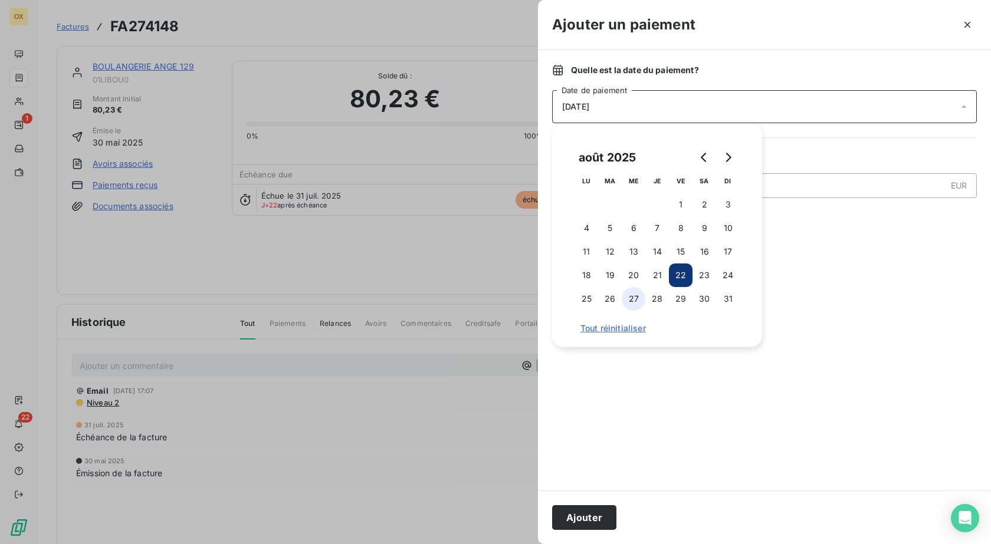
click at [629, 295] on button "27" at bounding box center [634, 299] width 24 height 24
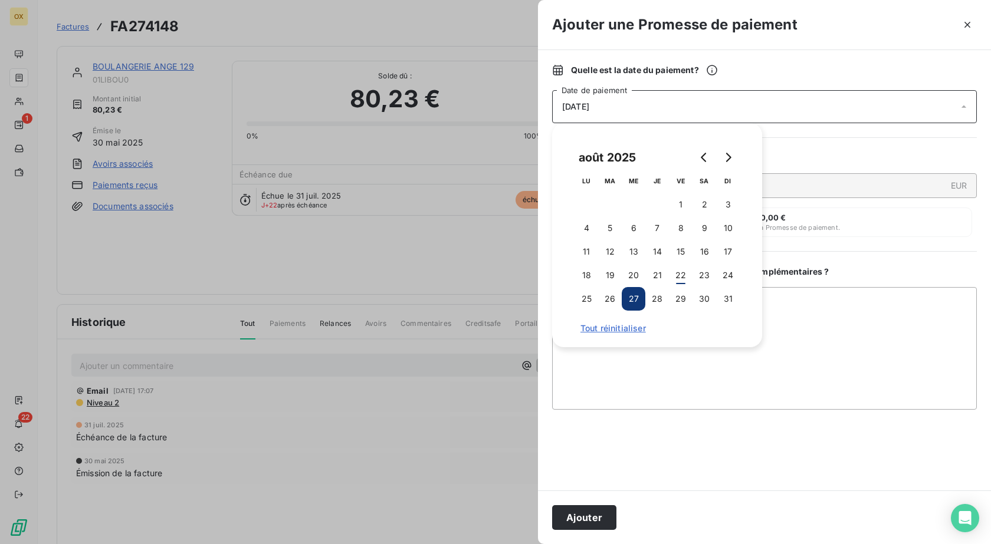
click at [628, 113] on div "[DATE]" at bounding box center [764, 106] width 425 height 33
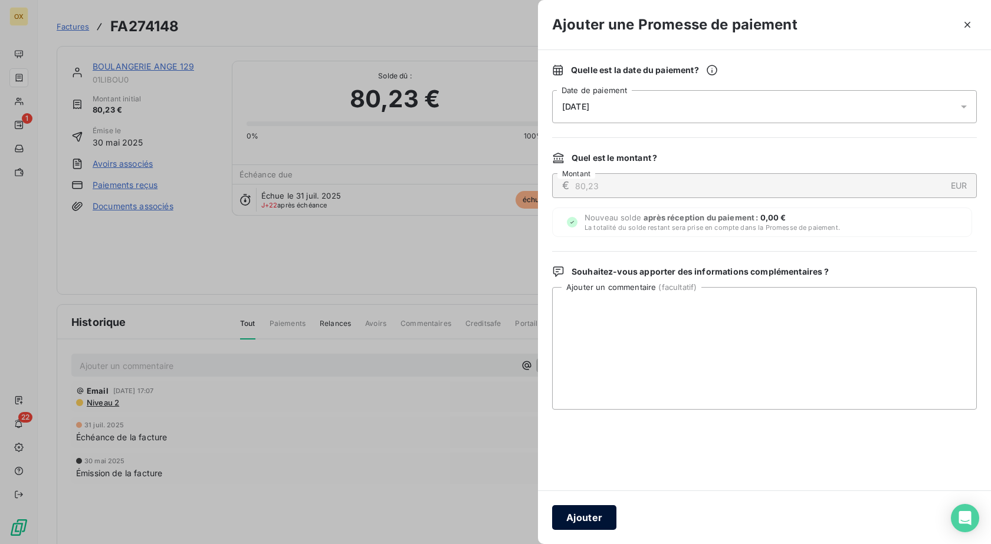
click at [595, 524] on button "Ajouter" at bounding box center [584, 517] width 64 height 25
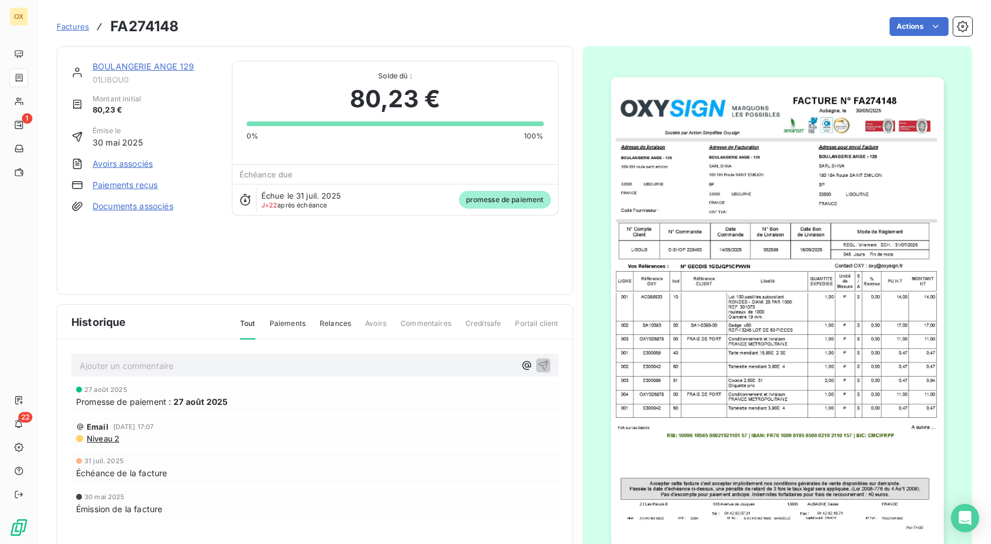
click at [146, 68] on link "BOULANGERIE ANGE 129" at bounding box center [143, 66] width 101 height 10
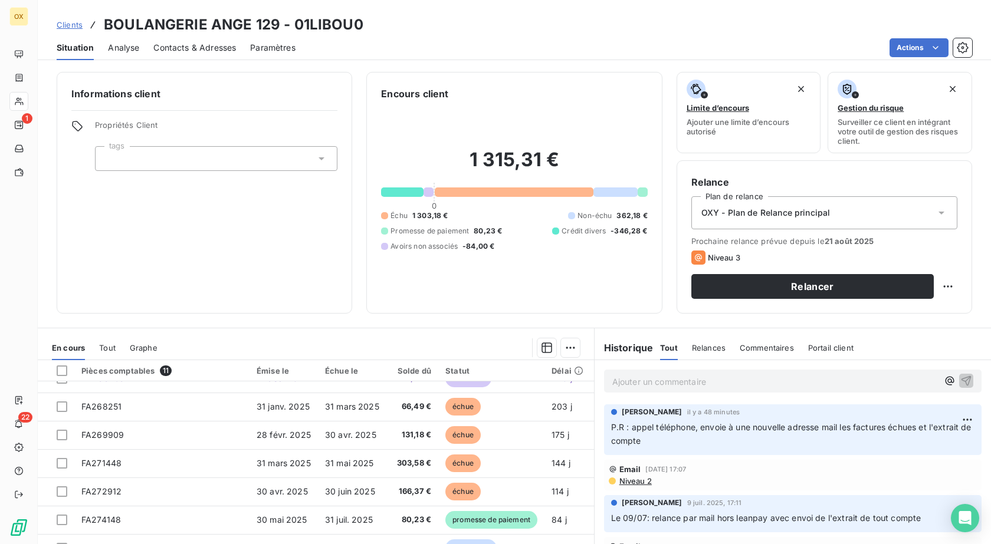
scroll to position [111, 0]
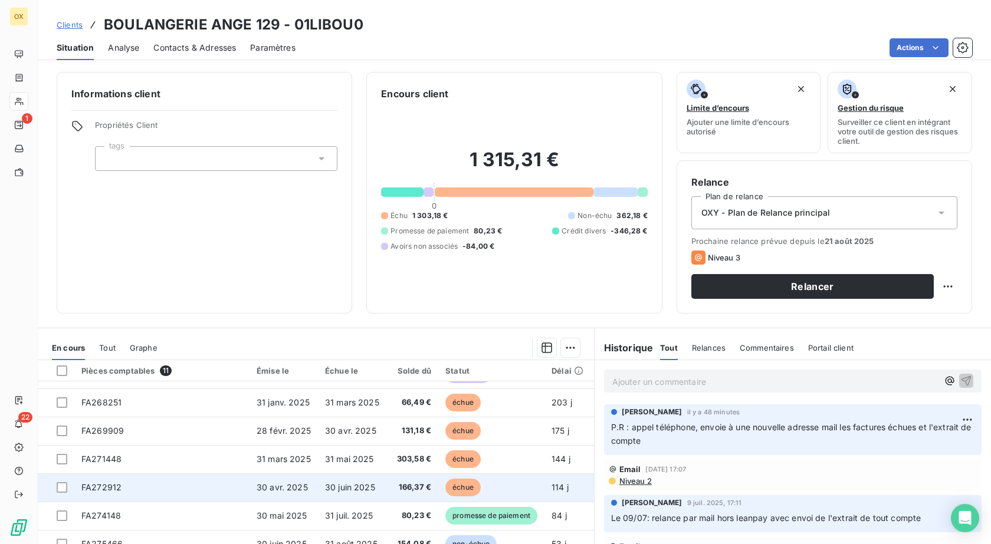
click at [472, 484] on span "échue" at bounding box center [462, 488] width 35 height 18
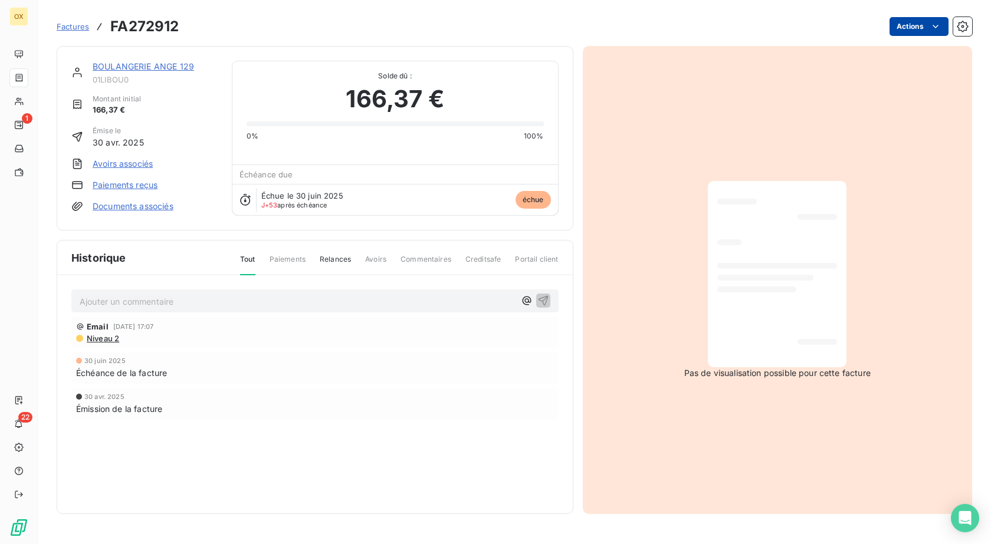
click at [891, 24] on html "OX 1 22 Factures FA272912 Actions BOULANGERIE ANGE 129 01LIBOU0 Montant initial…" at bounding box center [495, 272] width 991 height 544
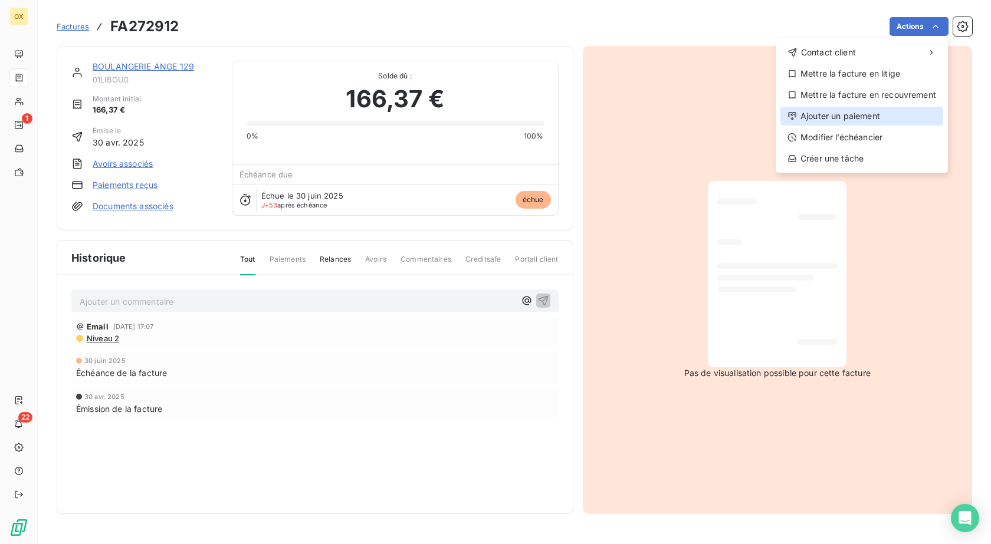
click at [871, 118] on div "Ajouter un paiement" at bounding box center [861, 116] width 163 height 19
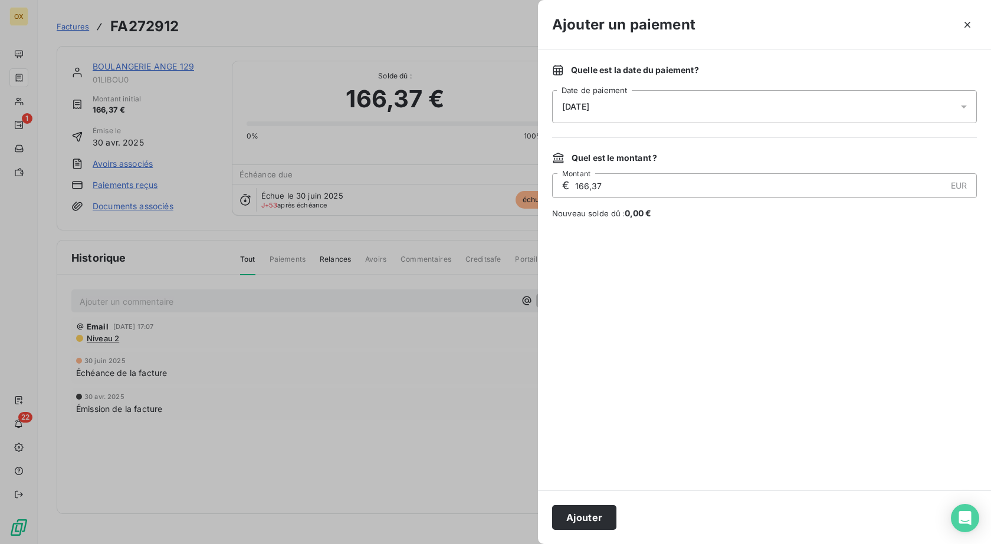
click at [854, 111] on div "[DATE]" at bounding box center [764, 106] width 425 height 33
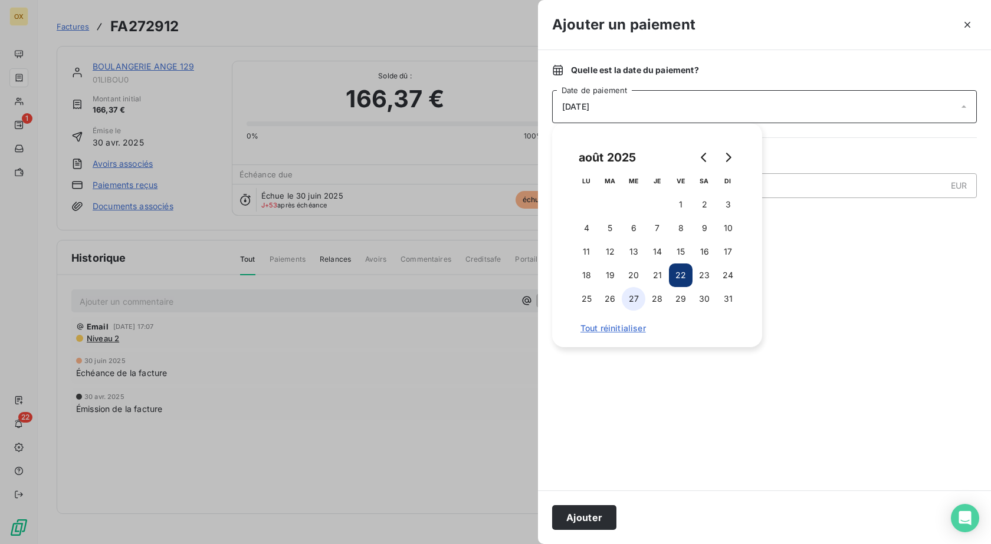
click at [639, 304] on button "27" at bounding box center [634, 299] width 24 height 24
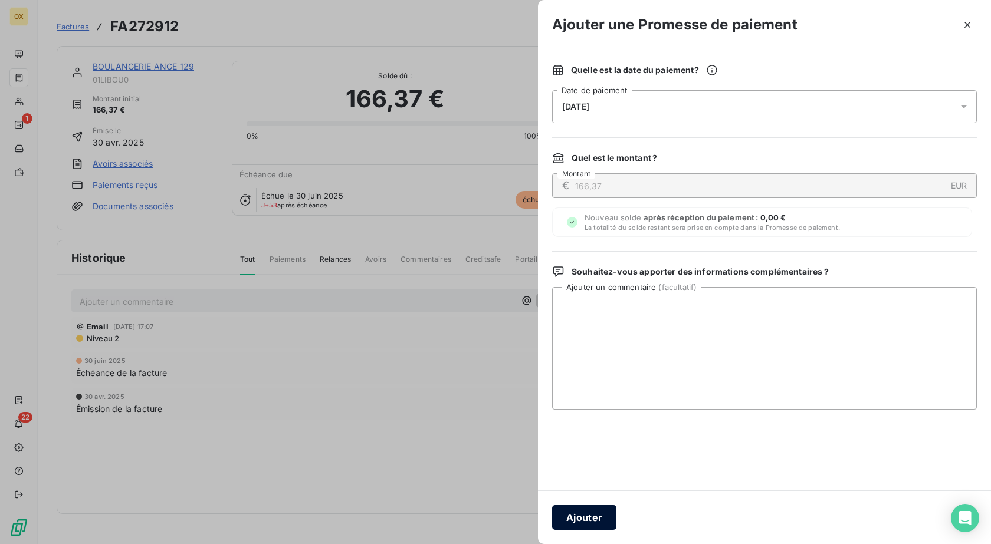
click at [608, 517] on button "Ajouter" at bounding box center [584, 517] width 64 height 25
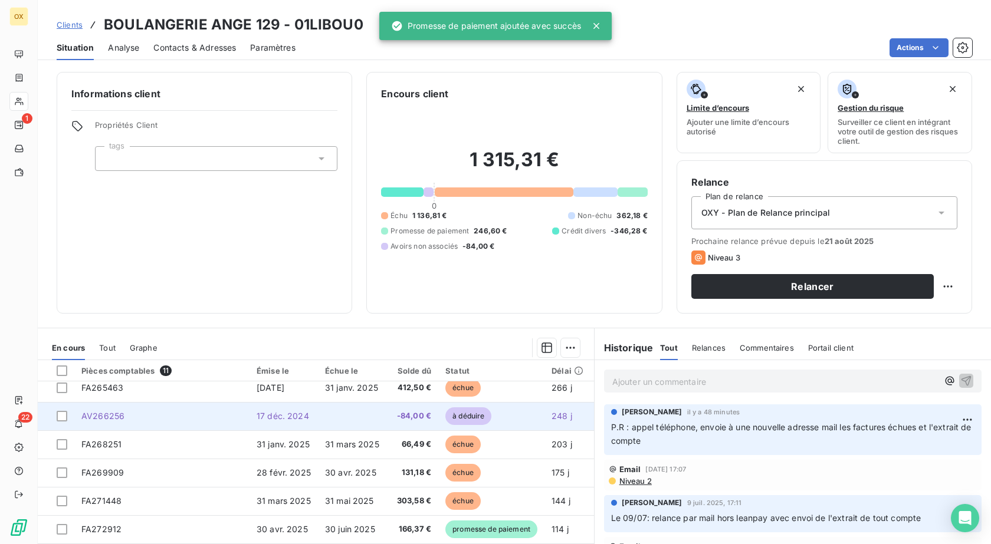
scroll to position [111, 0]
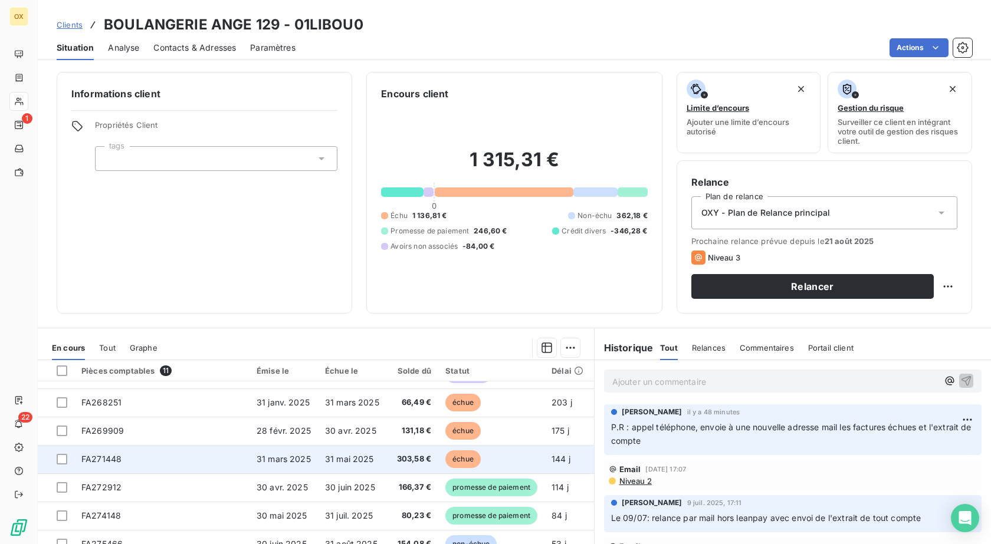
click at [483, 451] on td "échue" at bounding box center [491, 459] width 106 height 28
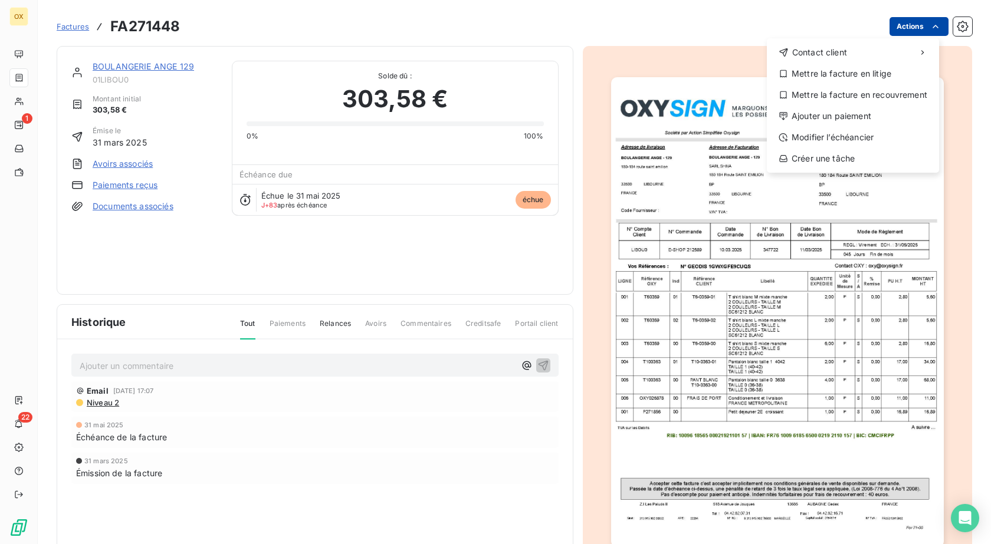
click at [933, 30] on html "OX 1 22 Factures FA271448 Actions Contact client Mettre la facture en litige Me…" at bounding box center [495, 272] width 991 height 544
click at [867, 122] on div "Ajouter un paiement" at bounding box center [852, 116] width 163 height 19
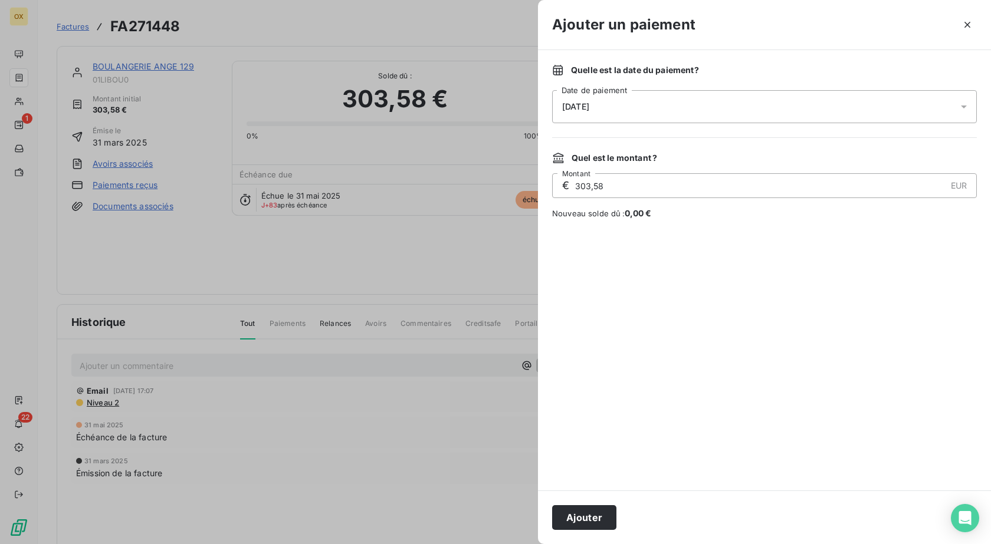
click at [632, 104] on div "[DATE]" at bounding box center [764, 106] width 425 height 33
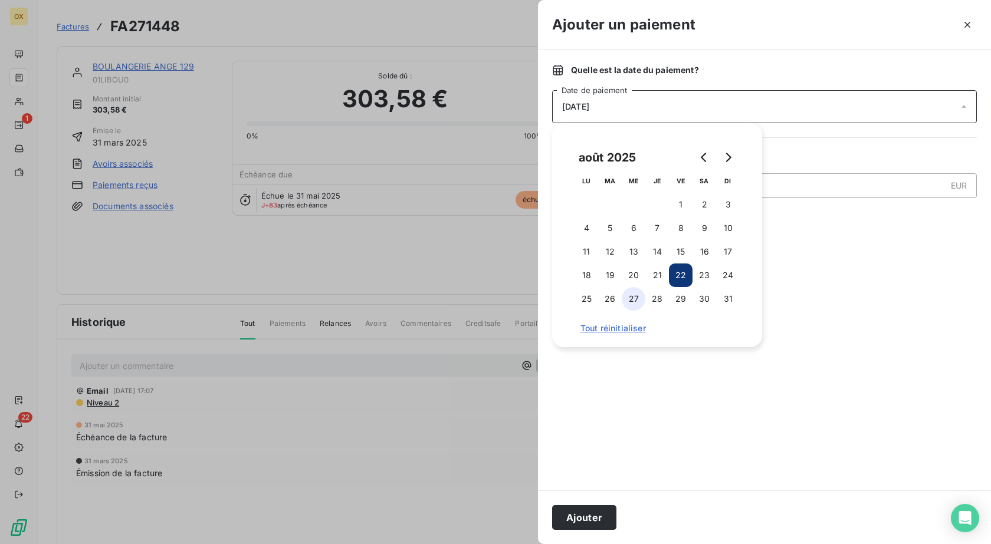
click at [631, 304] on button "27" at bounding box center [634, 299] width 24 height 24
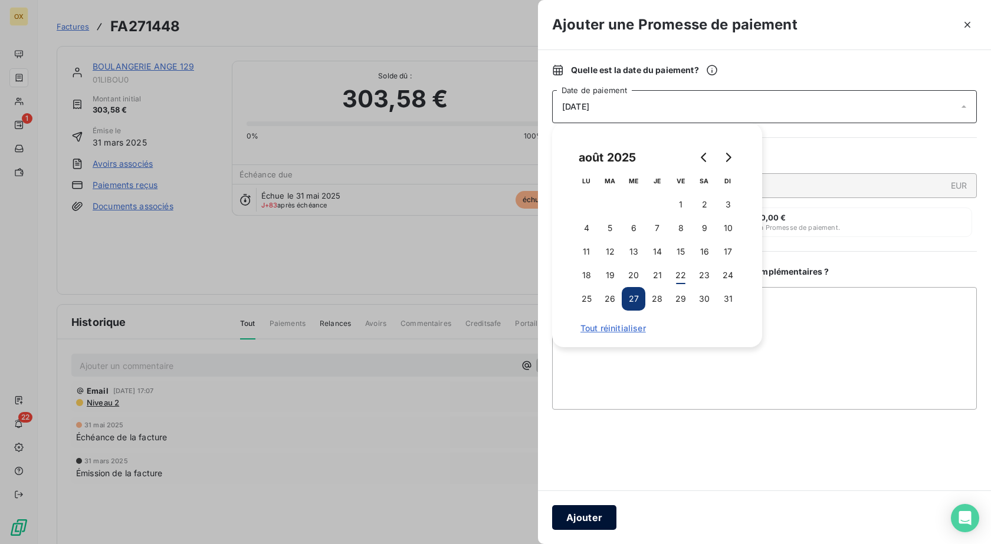
click at [585, 524] on button "Ajouter" at bounding box center [584, 517] width 64 height 25
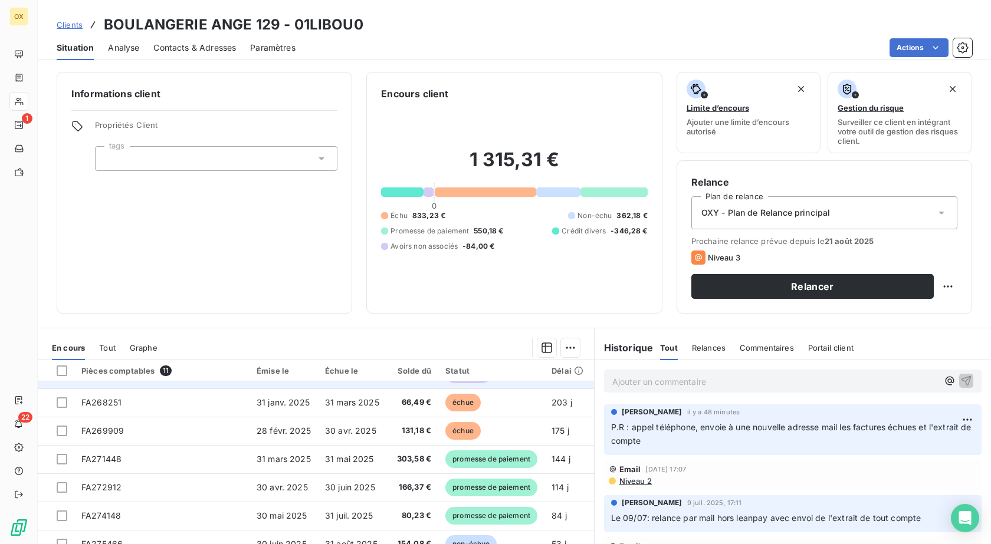
scroll to position [52, 0]
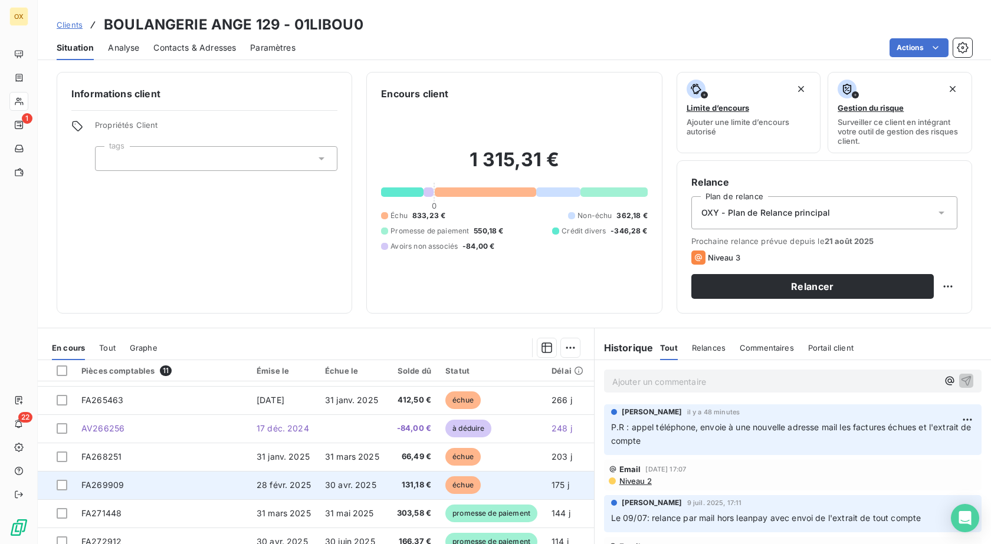
click at [478, 484] on span "échue" at bounding box center [462, 486] width 35 height 18
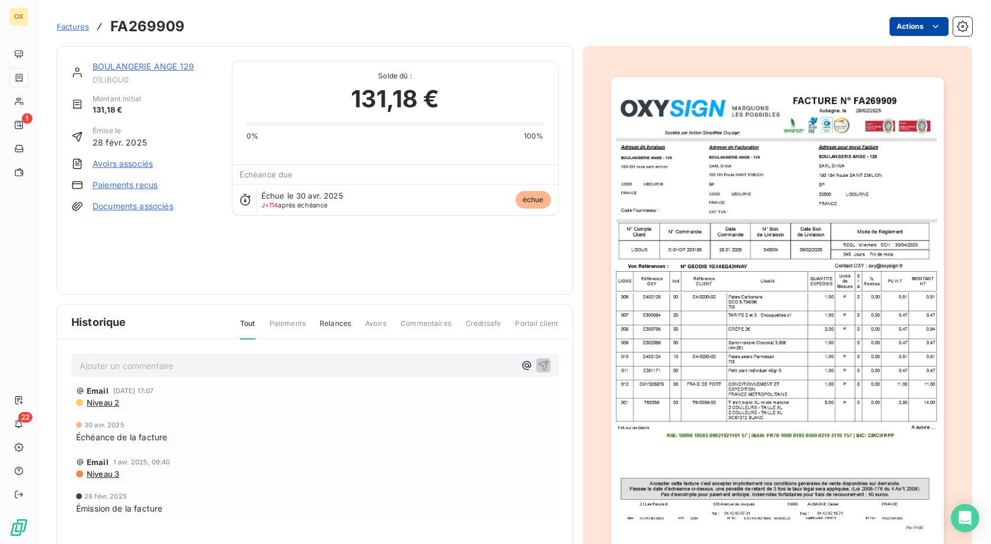
click at [908, 29] on html "OX 1 22 Factures FA269909 Actions BOULANGERIE ANGE 129 01LIBOU0 Montant initial…" at bounding box center [495, 272] width 991 height 544
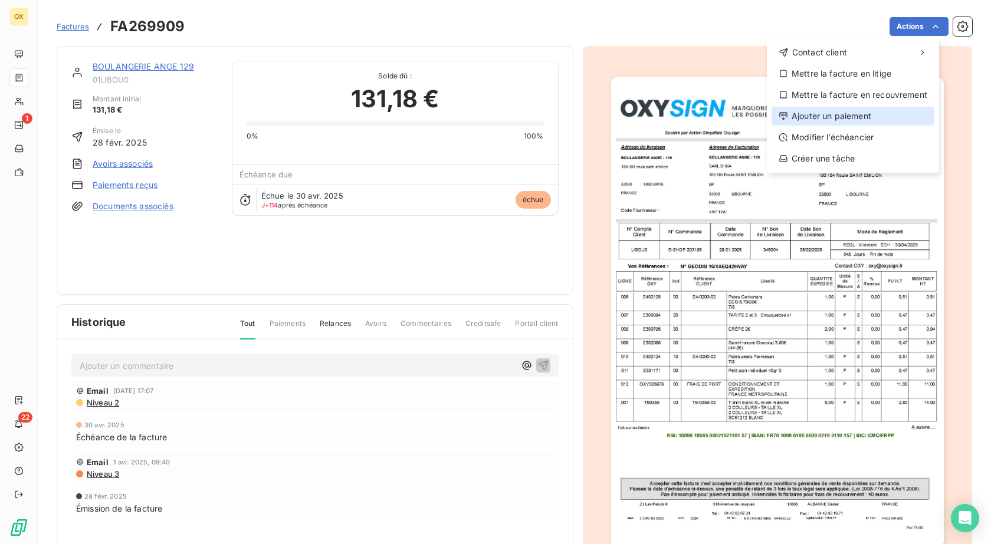
click at [872, 121] on div "Ajouter un paiement" at bounding box center [852, 116] width 163 height 19
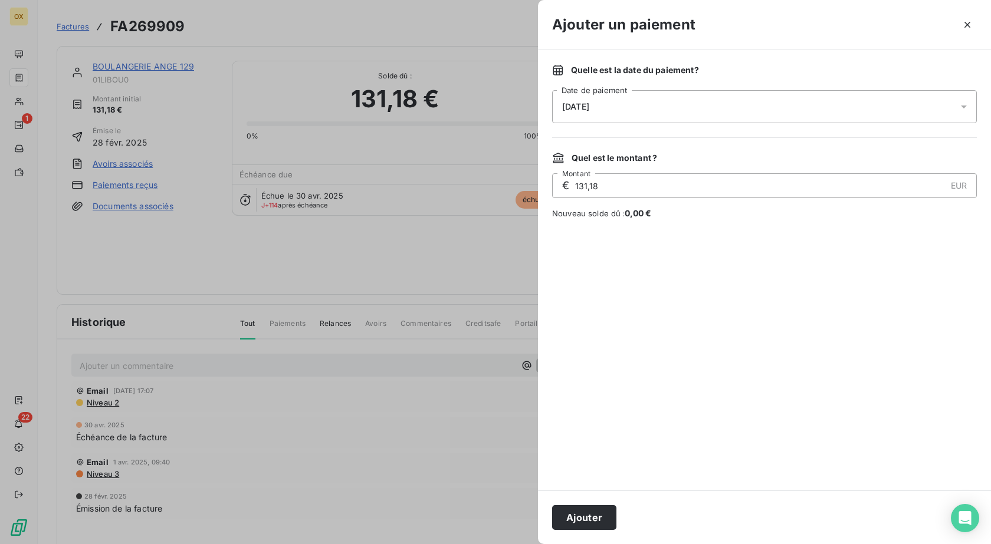
click at [704, 104] on div "[DATE]" at bounding box center [764, 106] width 425 height 33
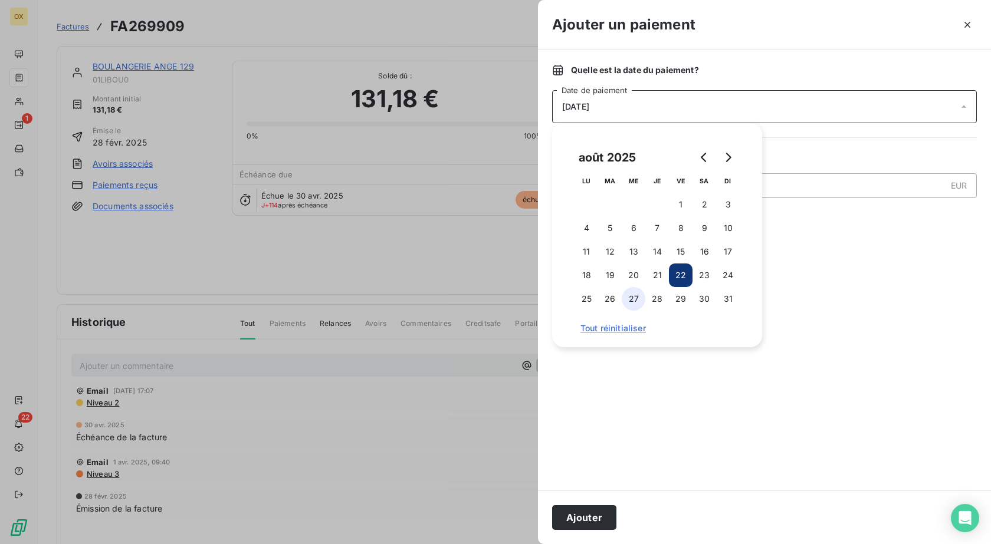
click at [637, 294] on button "27" at bounding box center [634, 299] width 24 height 24
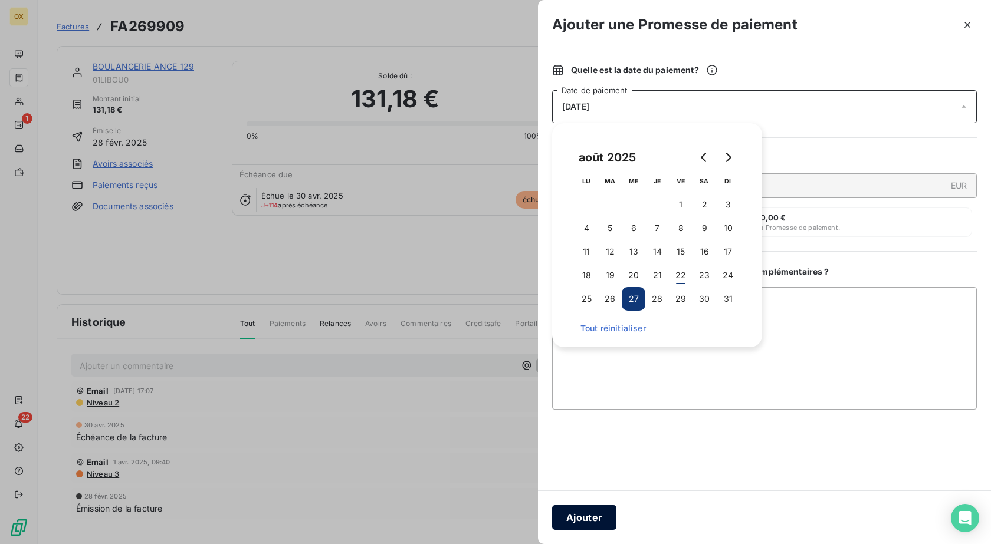
click at [589, 514] on button "Ajouter" at bounding box center [584, 517] width 64 height 25
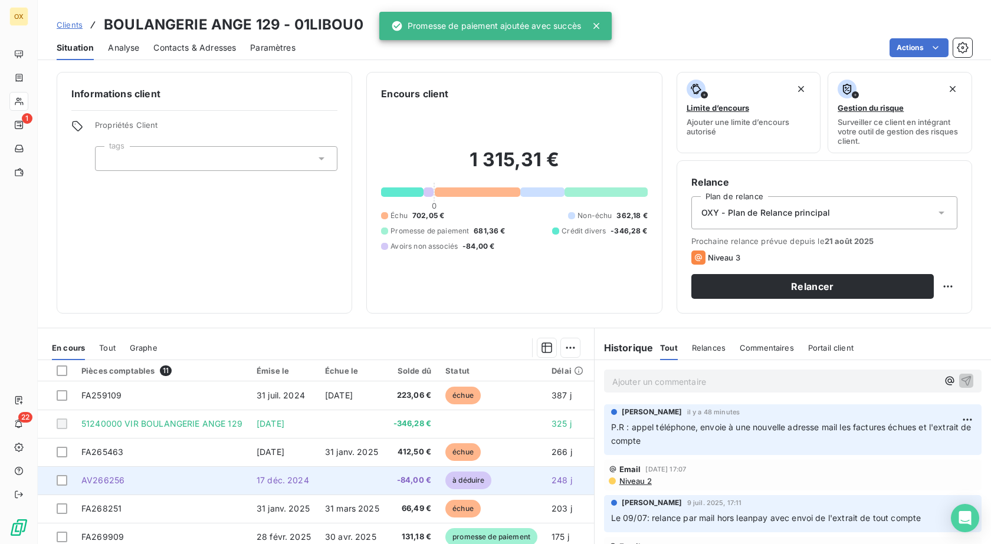
scroll to position [111, 0]
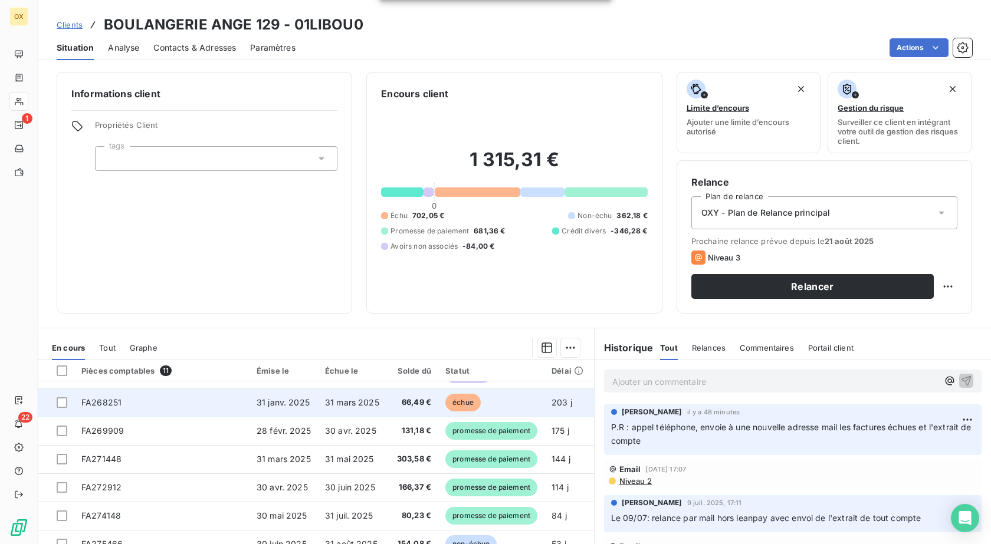
click at [510, 402] on td "échue" at bounding box center [491, 403] width 106 height 28
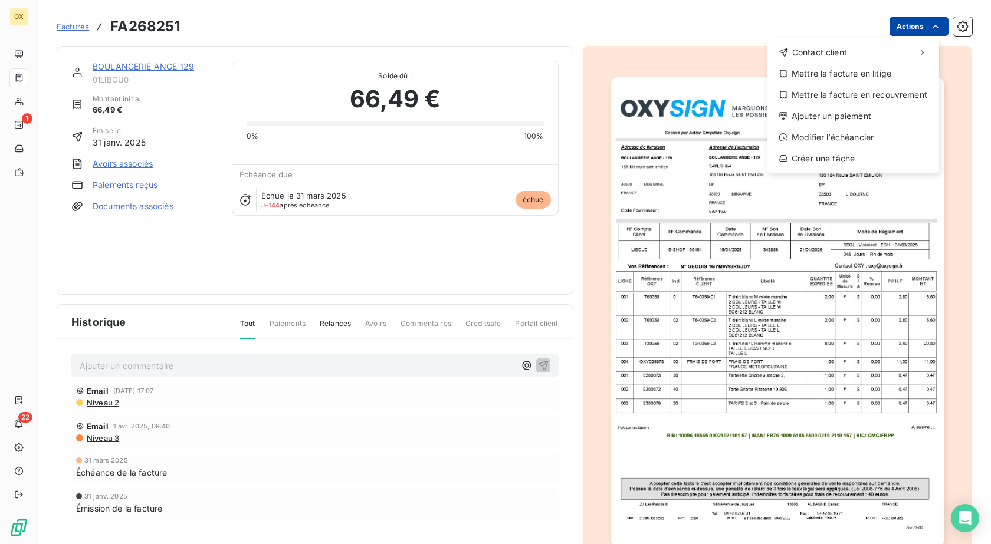
click at [894, 17] on html "OX 1 22 Factures FA268251 Actions Contact client Mettre la facture en litige Me…" at bounding box center [495, 272] width 991 height 544
click at [823, 121] on div "Ajouter un paiement" at bounding box center [852, 116] width 163 height 19
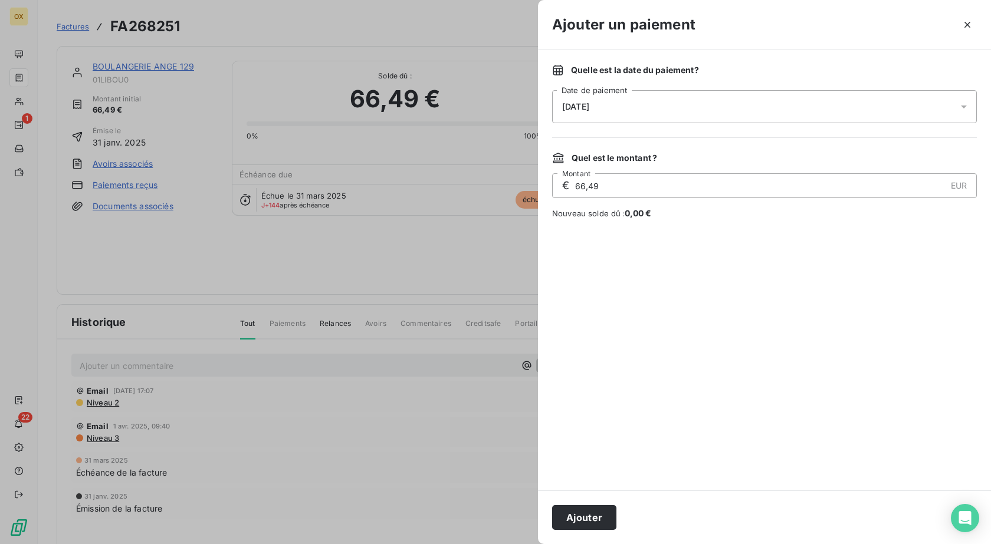
click at [825, 101] on div "[DATE]" at bounding box center [764, 106] width 425 height 33
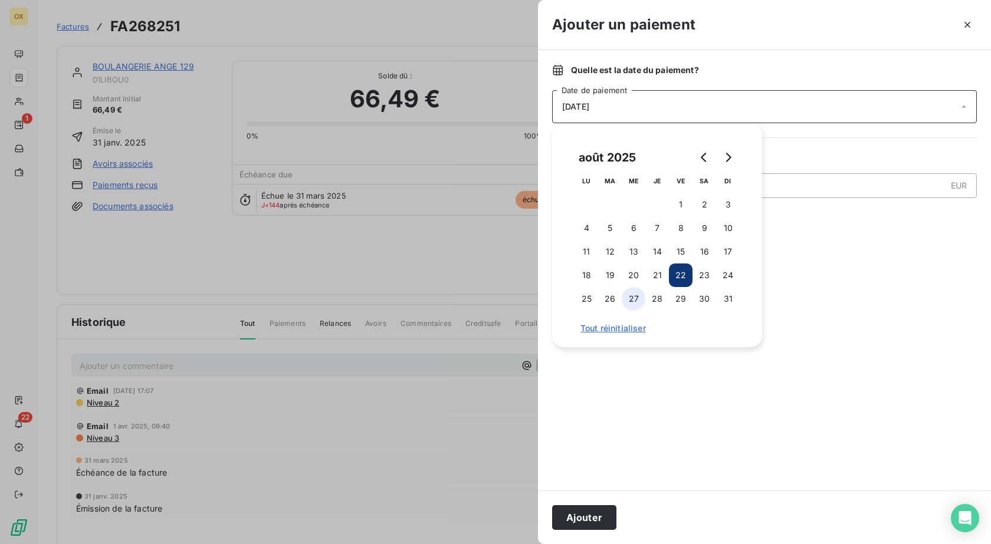
click at [626, 296] on button "27" at bounding box center [634, 299] width 24 height 24
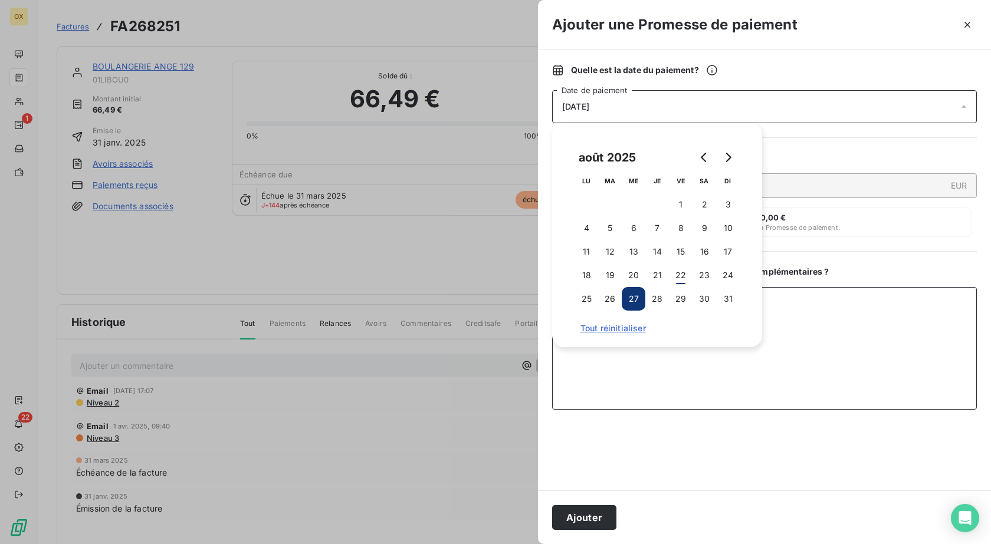
click at [643, 394] on textarea "Ajouter un commentaire ( facultatif )" at bounding box center [764, 348] width 425 height 123
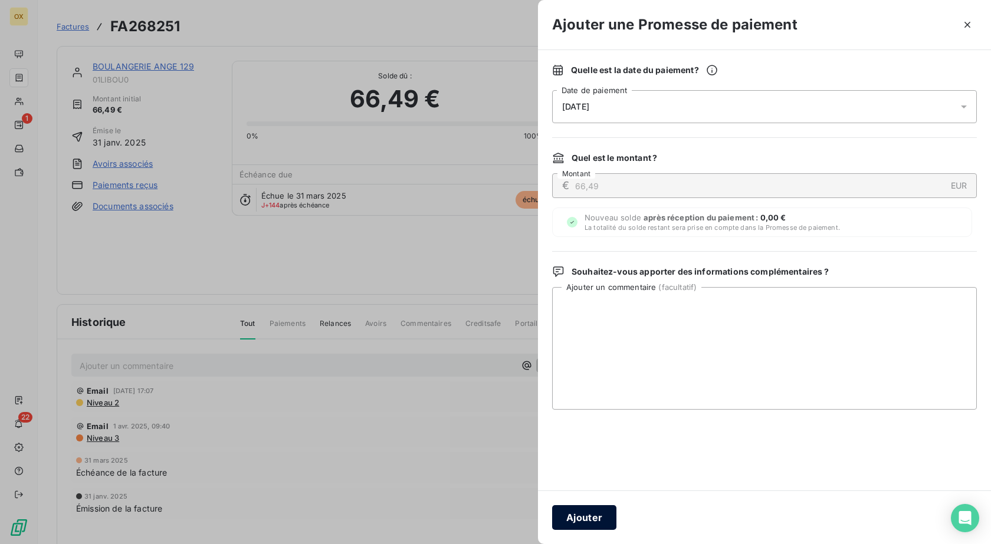
click at [602, 507] on button "Ajouter" at bounding box center [584, 517] width 64 height 25
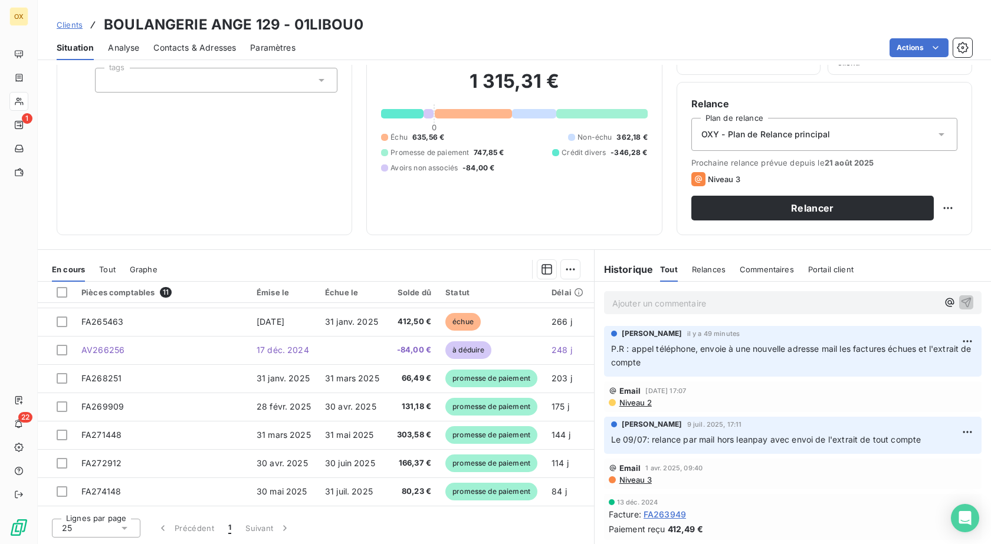
scroll to position [111, 0]
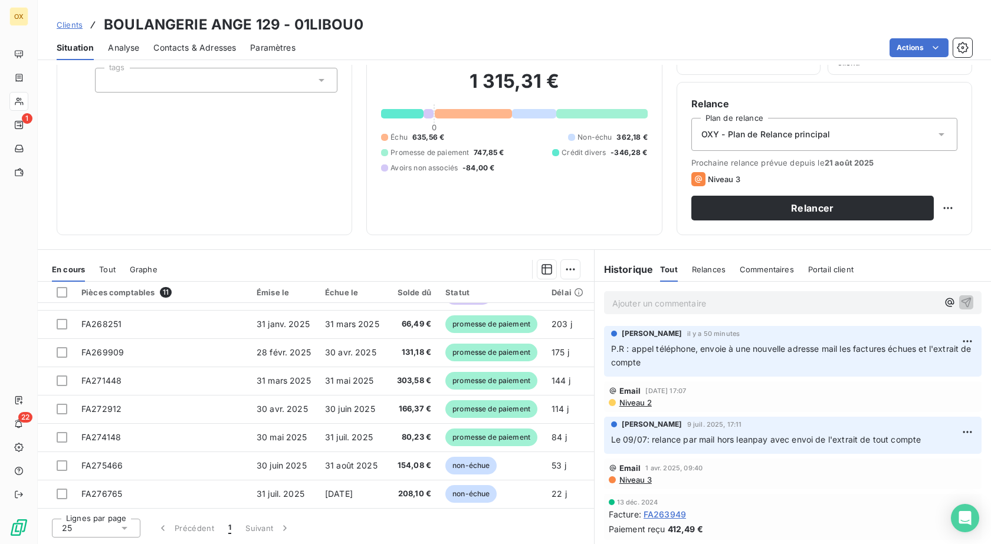
click at [73, 29] on link "Clients" at bounding box center [70, 25] width 26 height 12
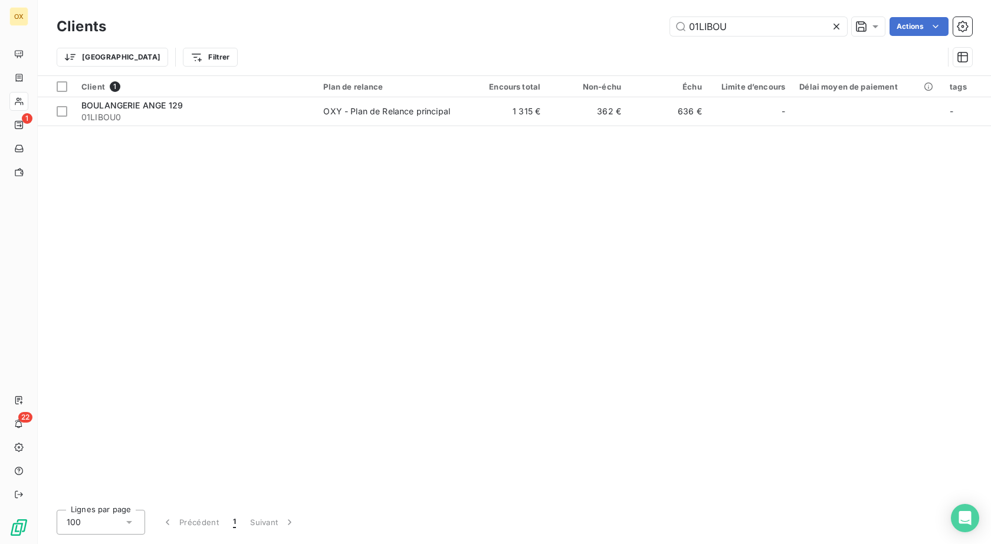
click at [842, 35] on div at bounding box center [838, 26] width 17 height 19
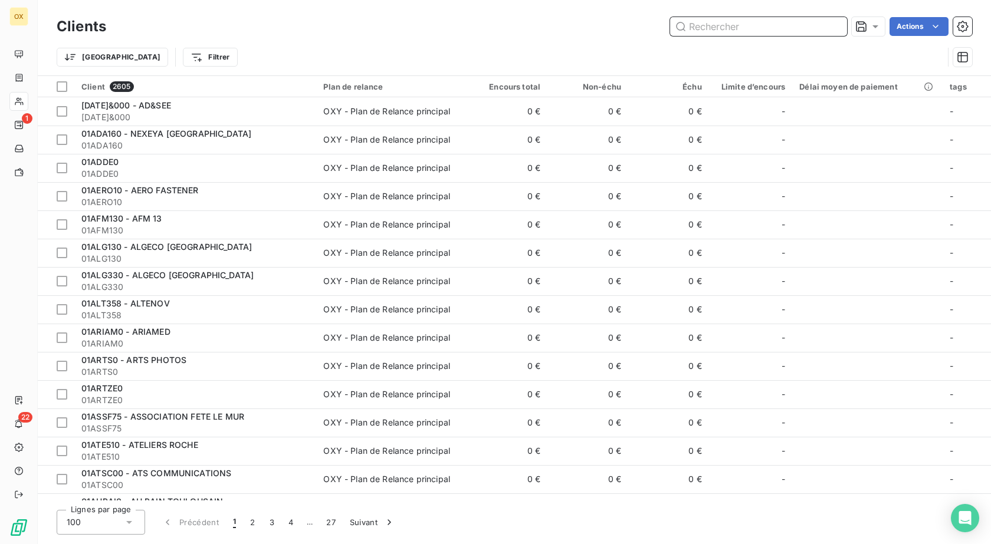
click at [800, 35] on input "text" at bounding box center [758, 26] width 177 height 19
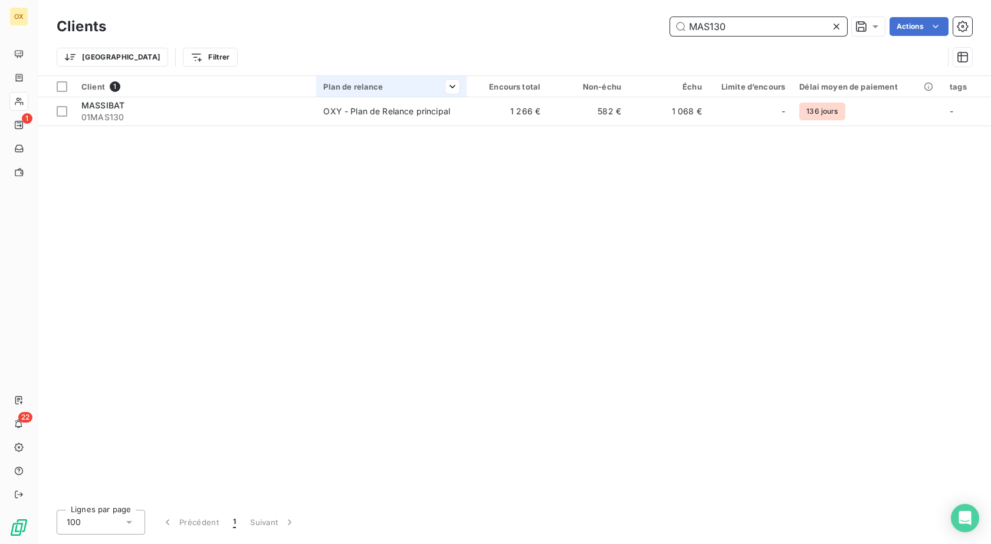
type input "MAS130"
click at [441, 94] on th "Plan de relance" at bounding box center [391, 86] width 150 height 21
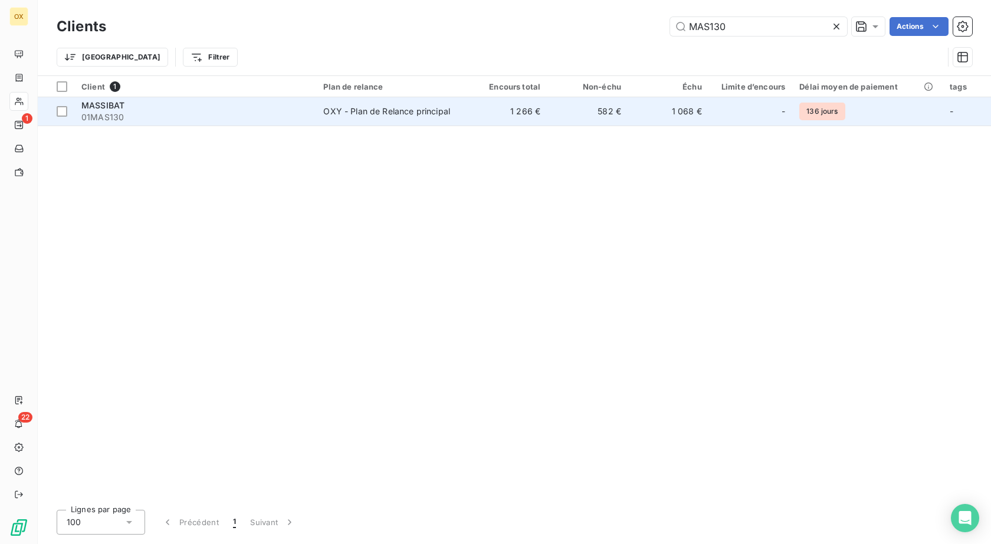
click at [441, 124] on td "OXY - Plan de Relance principal" at bounding box center [391, 111] width 150 height 28
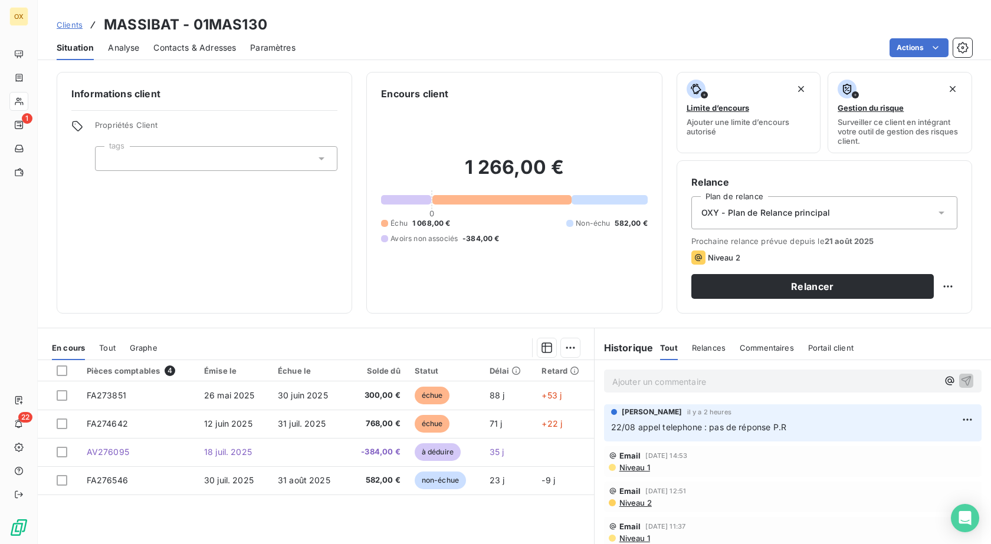
click at [74, 26] on span "Clients" at bounding box center [70, 24] width 26 height 9
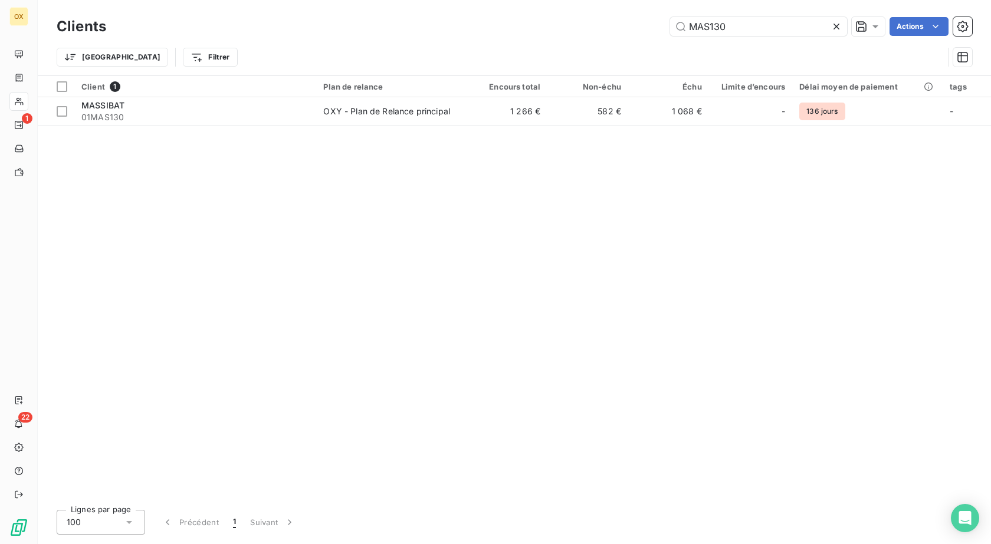
click at [834, 24] on icon at bounding box center [836, 27] width 12 height 12
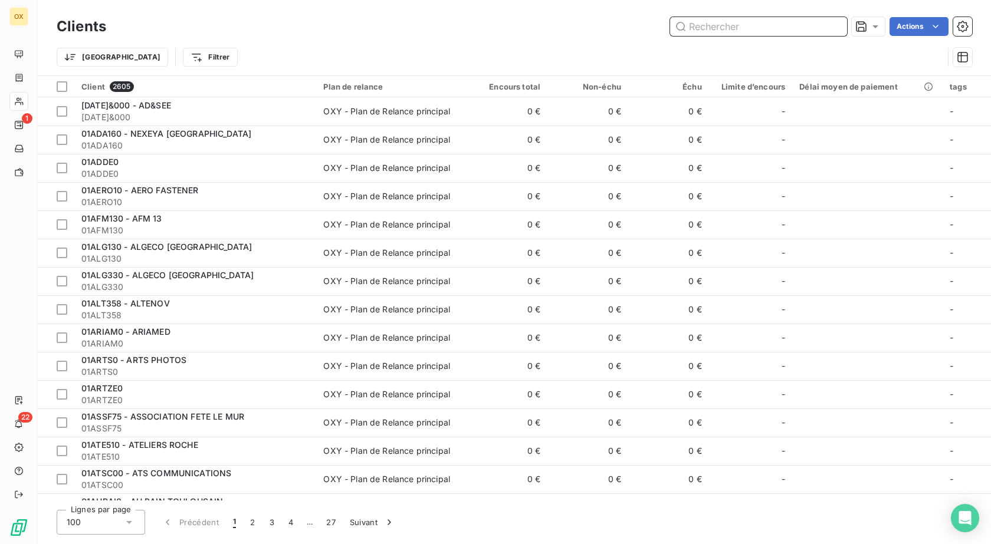
click at [802, 21] on input "text" at bounding box center [758, 26] width 177 height 19
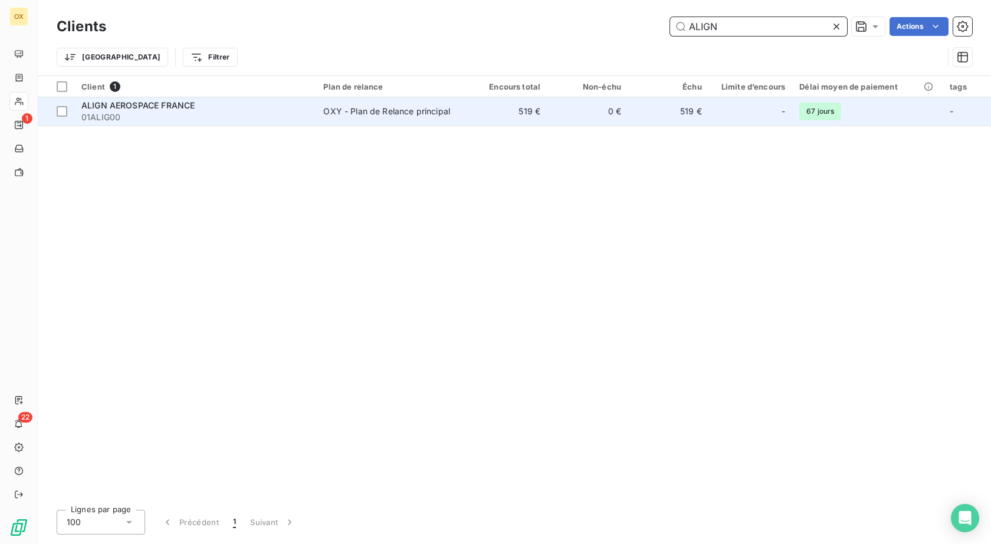
type input "ALIGN"
click at [284, 106] on div "ALIGN AEROSPACE FRANCE" at bounding box center [195, 106] width 228 height 12
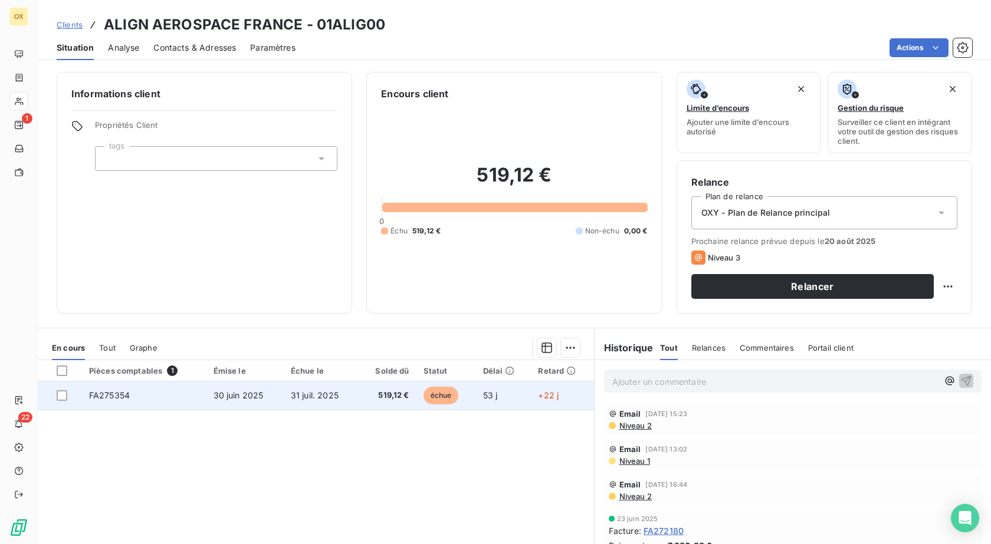
click at [455, 393] on span "échue" at bounding box center [440, 396] width 35 height 18
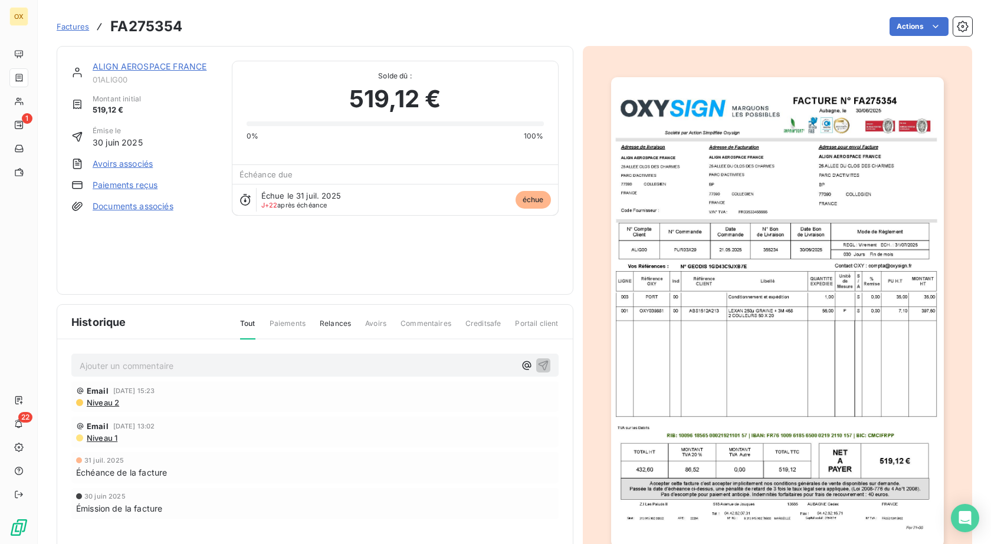
click at [773, 412] on img "button" at bounding box center [777, 312] width 333 height 470
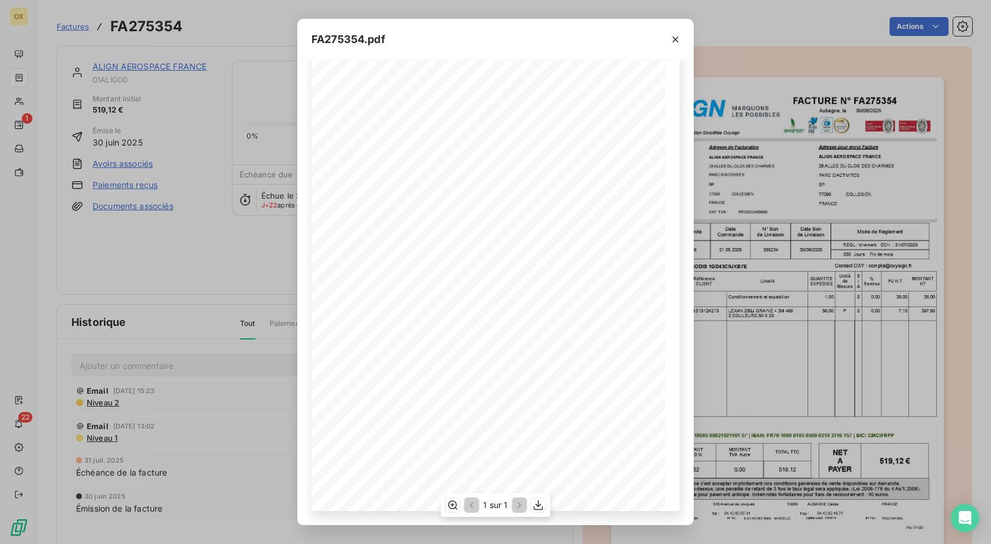
scroll to position [4, 0]
click at [671, 39] on icon "button" at bounding box center [675, 40] width 12 height 12
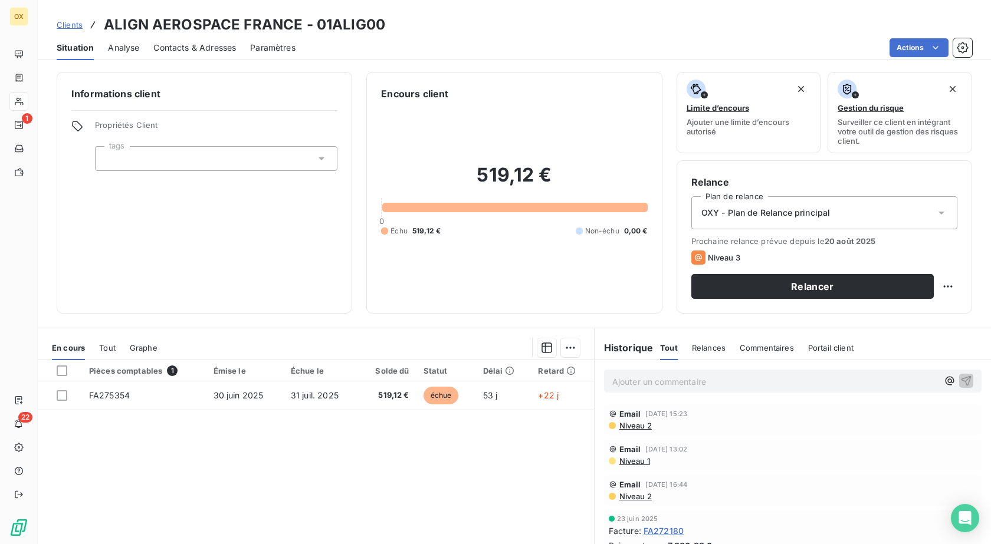
click at [668, 380] on p "Ajouter un commentaire ﻿" at bounding box center [775, 382] width 326 height 15
click at [961, 384] on icon "button" at bounding box center [966, 381] width 10 height 10
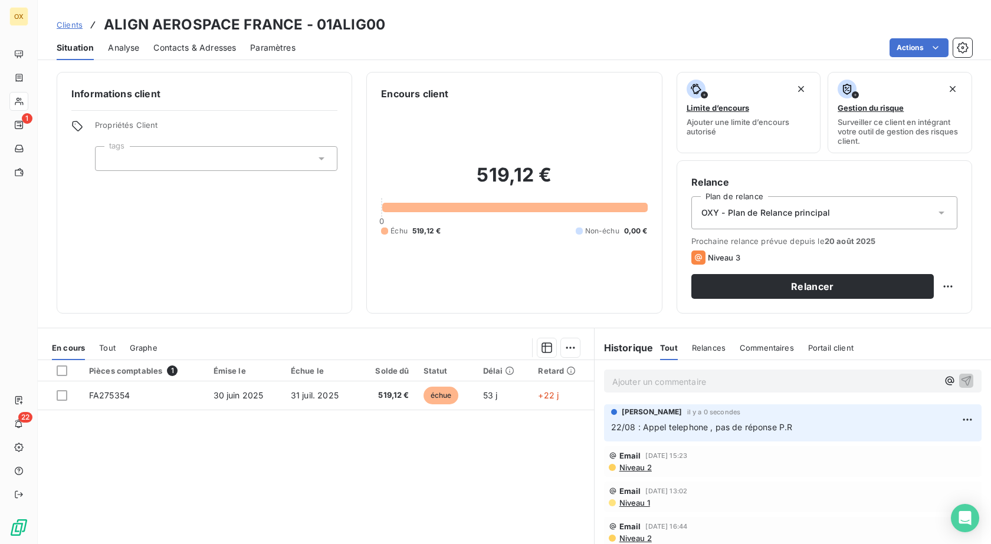
click at [229, 50] on span "Contacts & Adresses" at bounding box center [194, 48] width 83 height 12
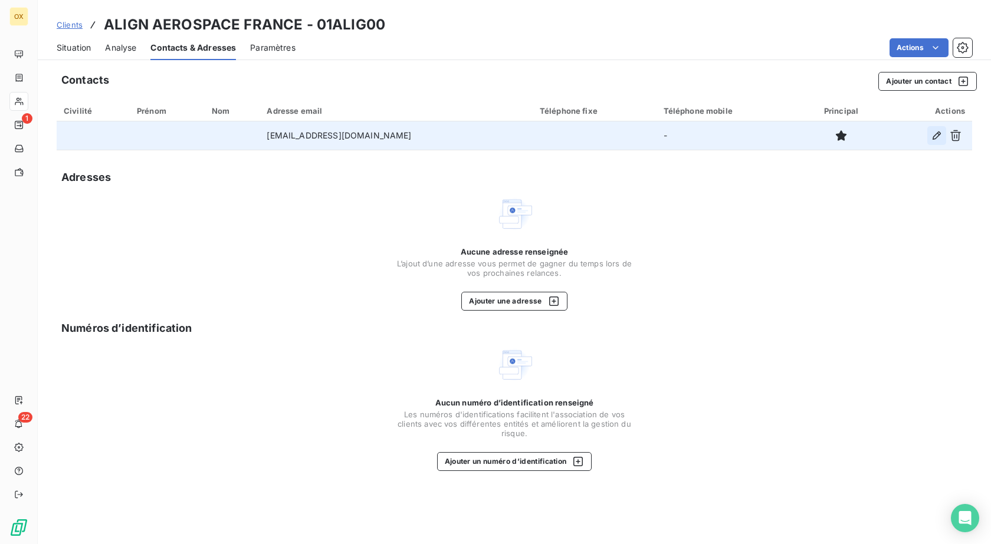
click at [931, 133] on icon "button" at bounding box center [937, 136] width 12 height 12
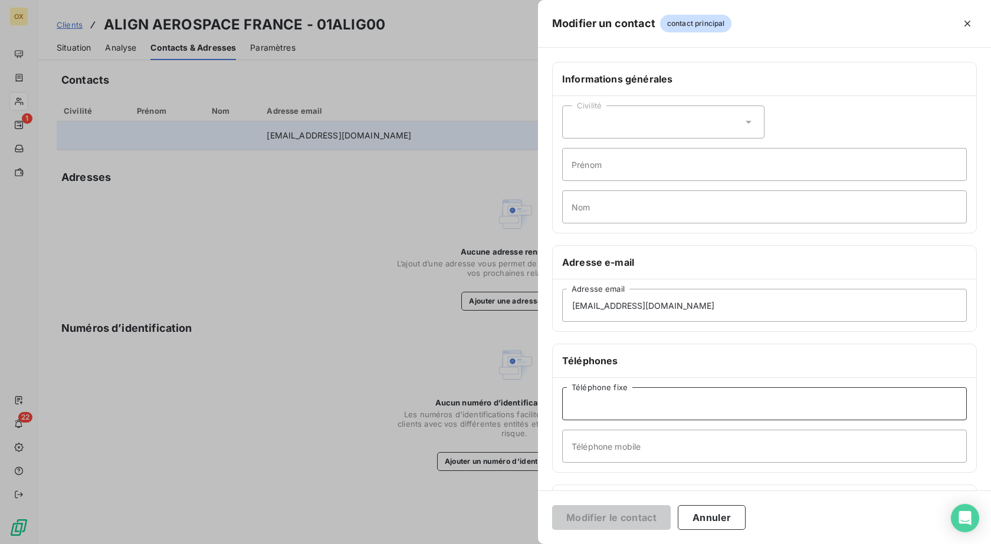
click at [658, 393] on input "Téléphone fixe" at bounding box center [764, 404] width 405 height 33
paste input "01 60 06 96 50"
type input "01 60 06 96 50"
click at [608, 514] on button "Modifier le contact" at bounding box center [611, 517] width 119 height 25
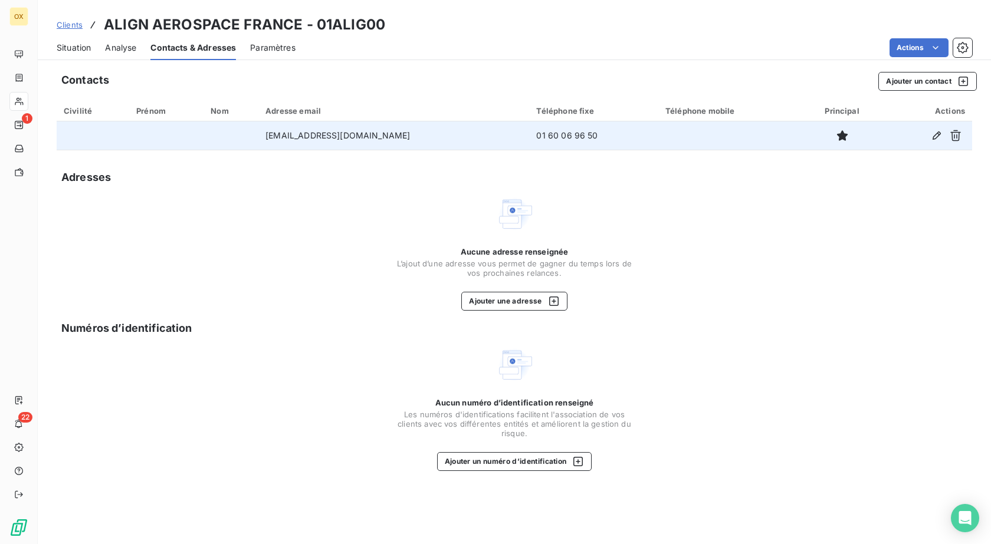
click at [74, 24] on span "Clients" at bounding box center [70, 24] width 26 height 9
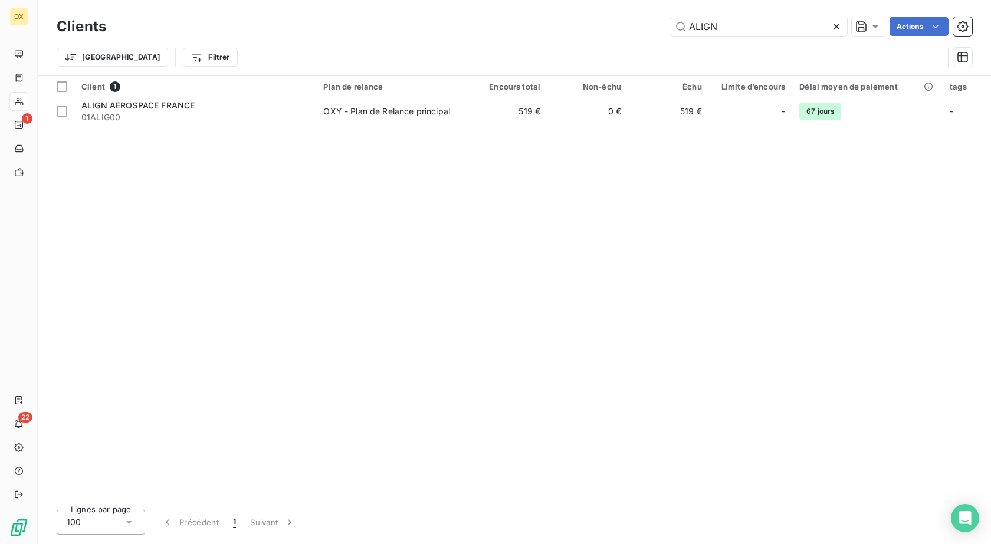
click at [833, 29] on icon at bounding box center [836, 27] width 12 height 12
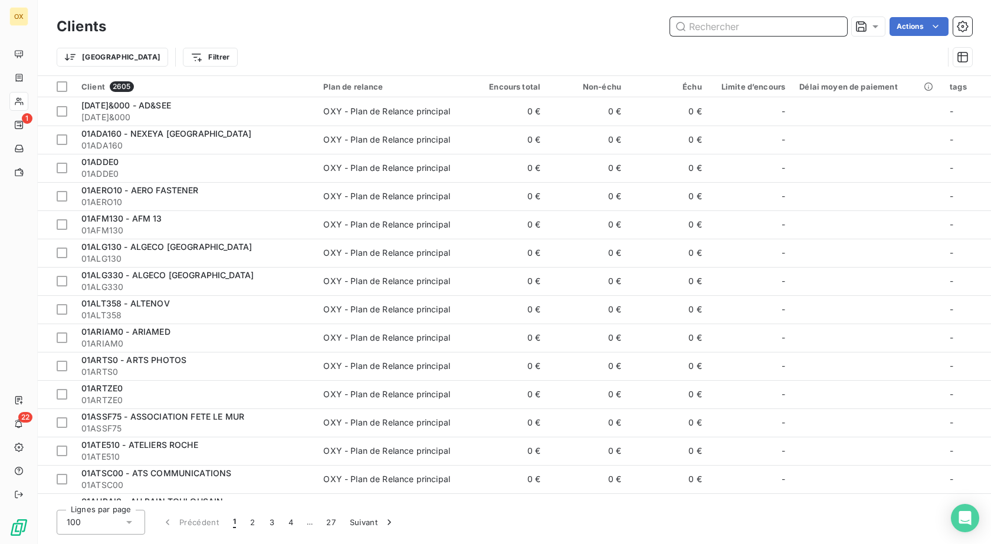
click at [783, 27] on input "text" at bounding box center [758, 26] width 177 height 19
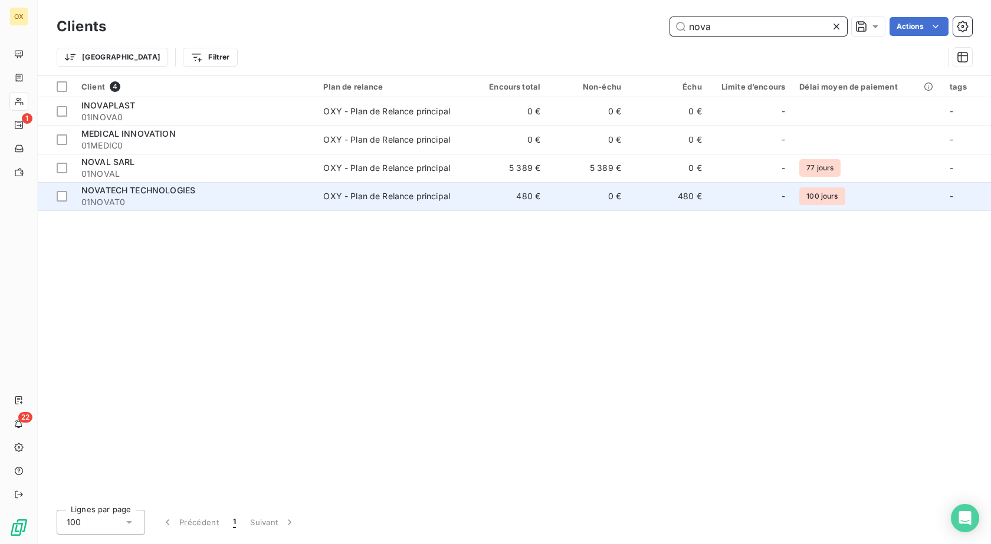
type input "nova"
click at [226, 191] on div "NOVATECH TECHNOLOGIES" at bounding box center [195, 191] width 228 height 12
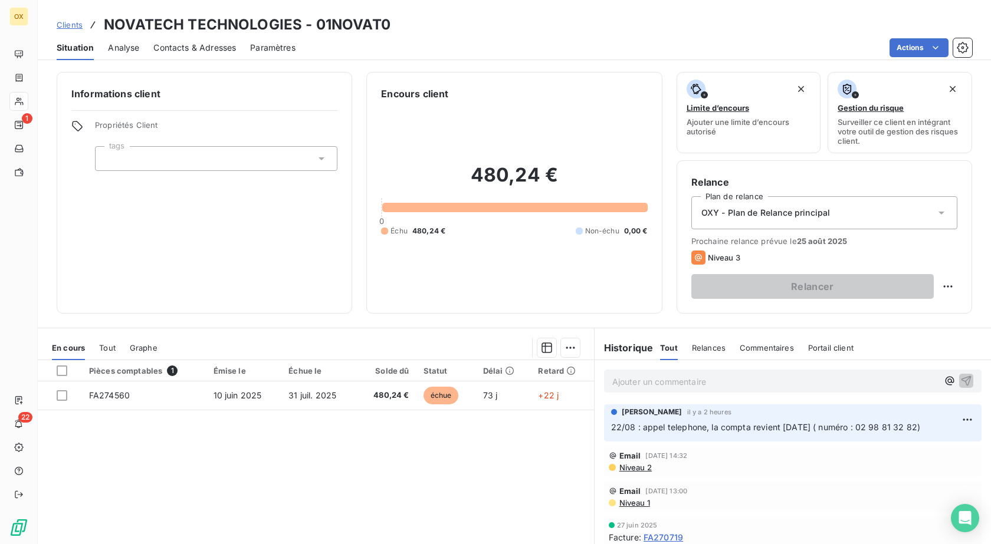
click at [132, 52] on span "Analyse" at bounding box center [123, 48] width 31 height 12
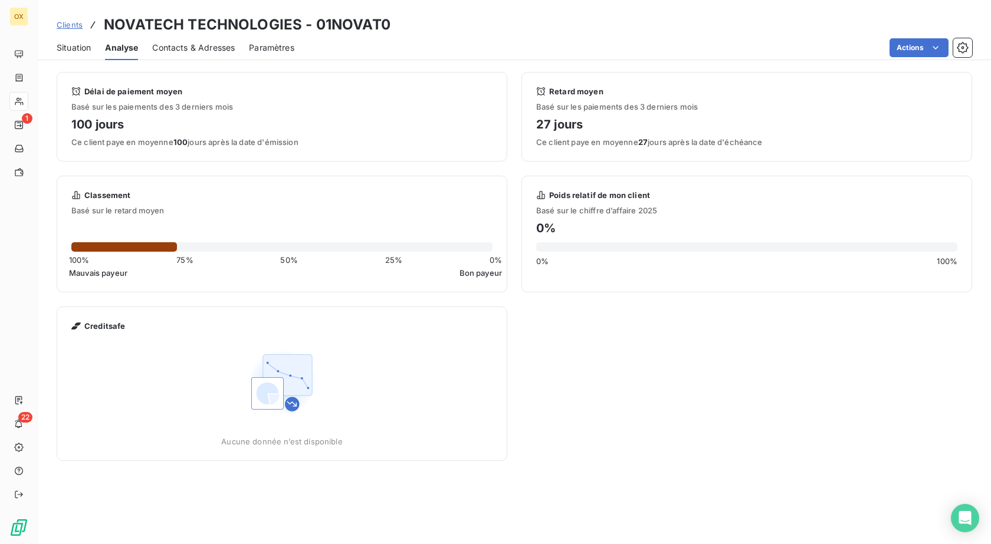
click at [74, 48] on span "Situation" at bounding box center [74, 48] width 34 height 12
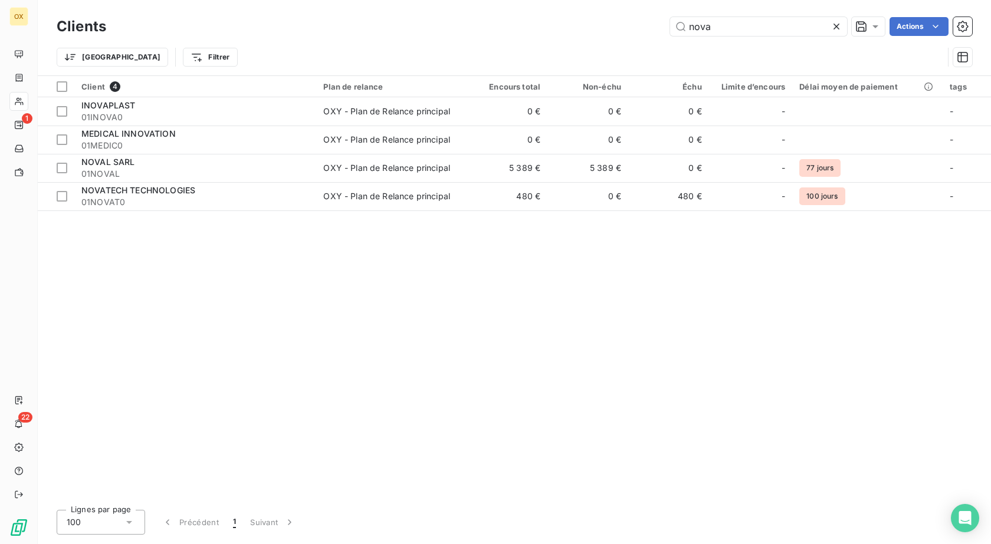
click at [838, 23] on icon at bounding box center [836, 27] width 12 height 12
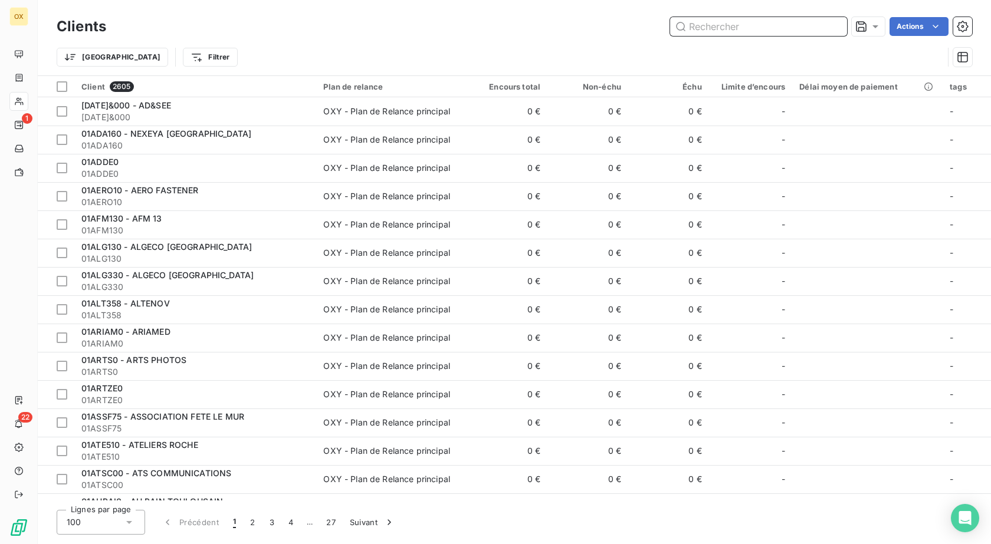
click at [718, 26] on input "text" at bounding box center [758, 26] width 177 height 19
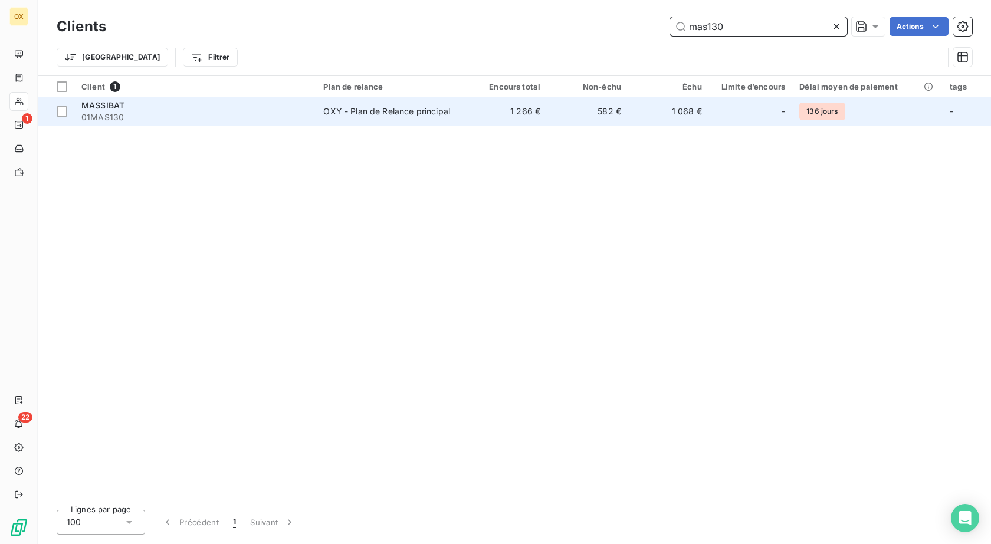
type input "mas130"
click at [291, 112] on span "01MAS130" at bounding box center [195, 117] width 228 height 12
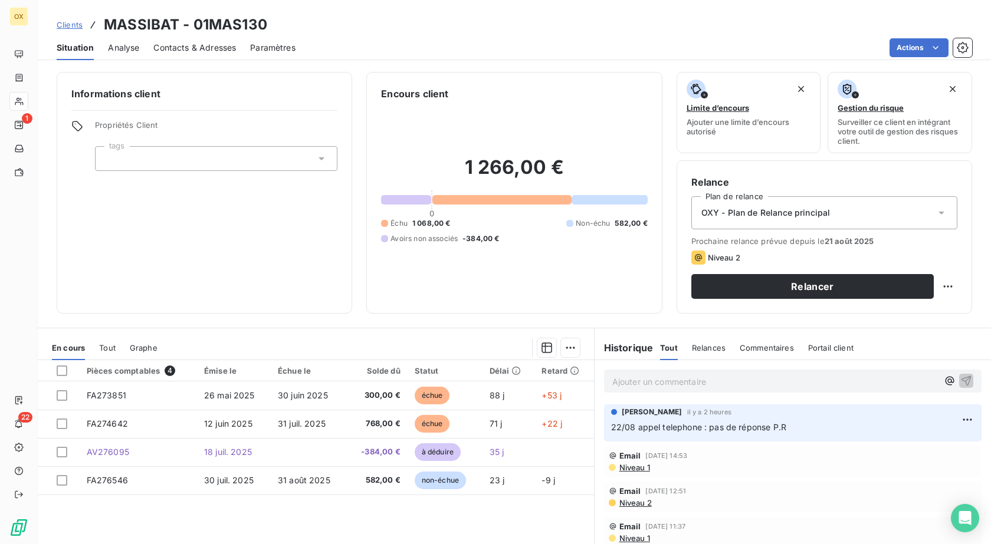
click at [104, 342] on div "Tout" at bounding box center [107, 348] width 17 height 25
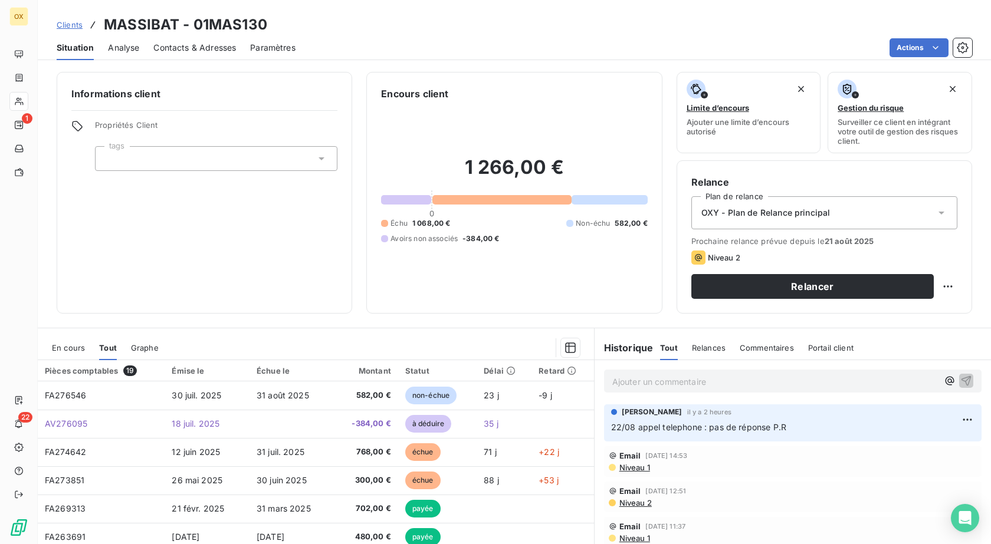
click at [83, 352] on span "En cours" at bounding box center [68, 347] width 33 height 9
